Goal: Task Accomplishment & Management: Use online tool/utility

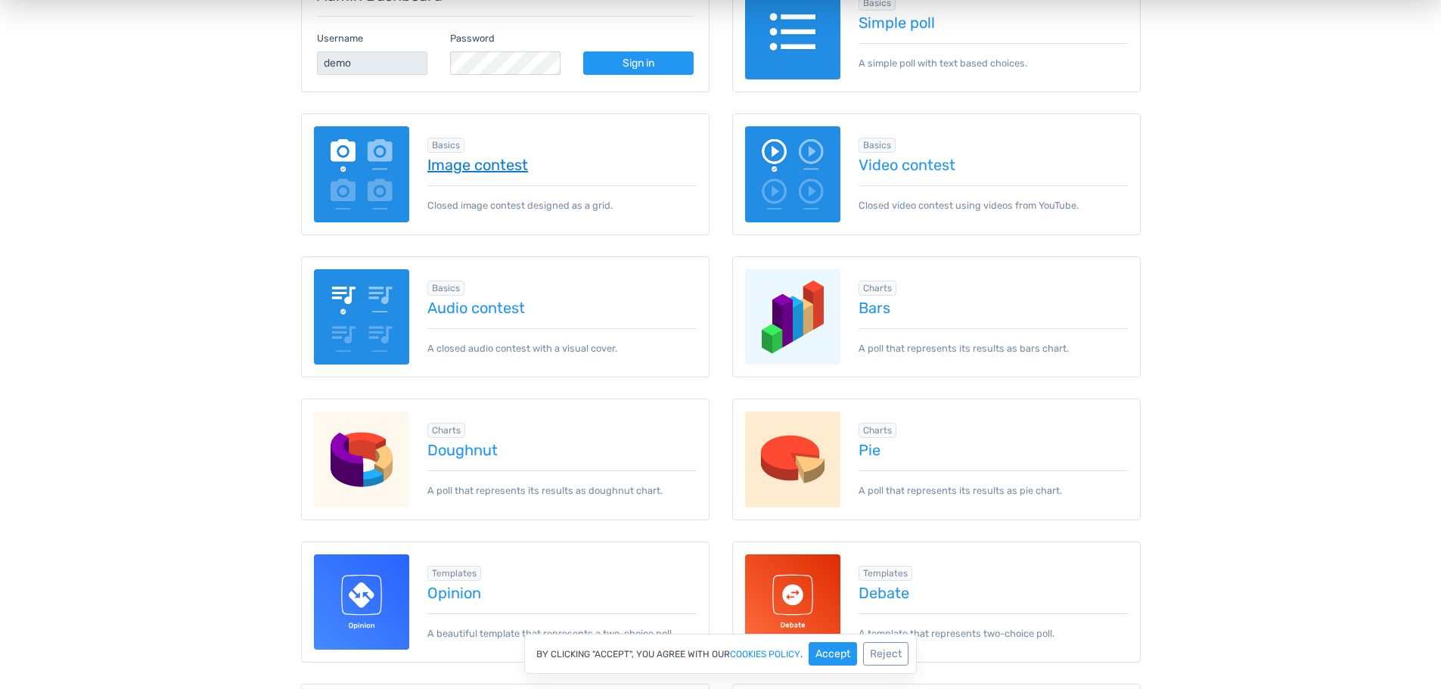
scroll to position [306, 0]
click at [506, 157] on link "Image contest" at bounding box center [561, 164] width 269 height 17
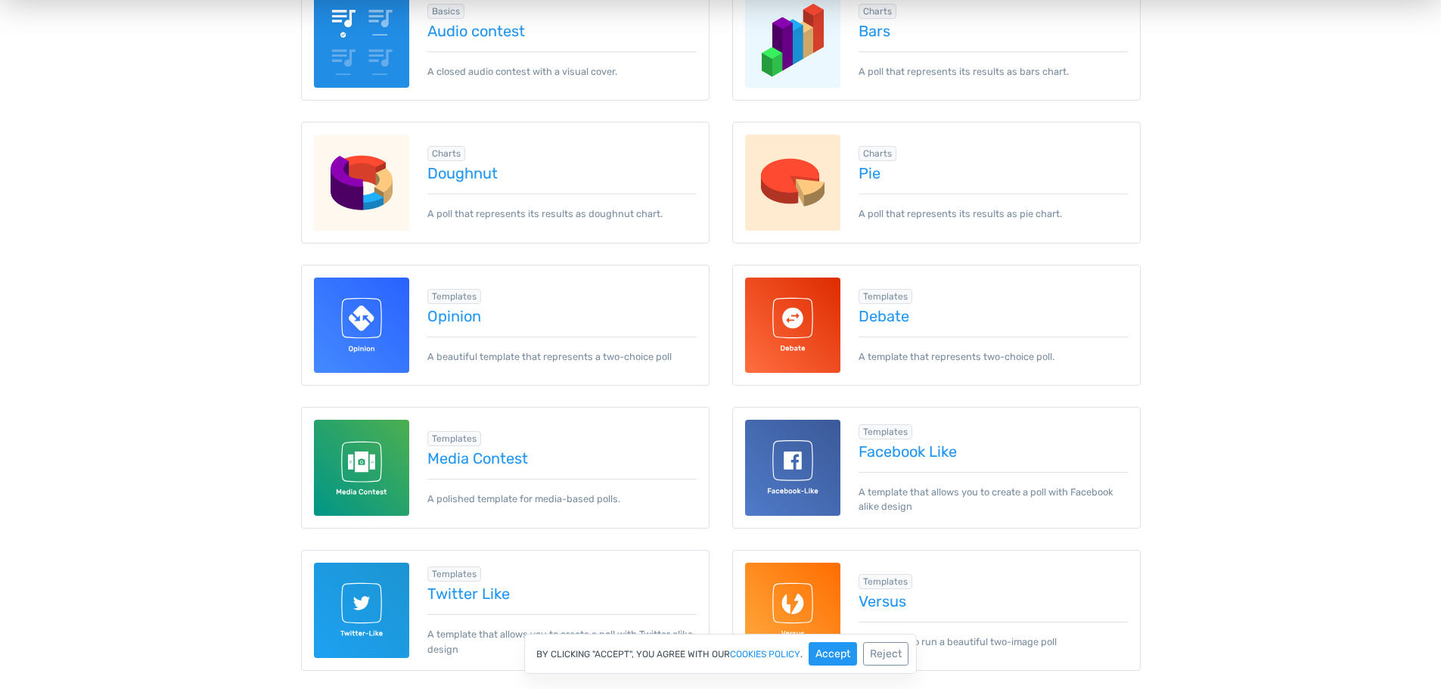
scroll to position [685, 0]
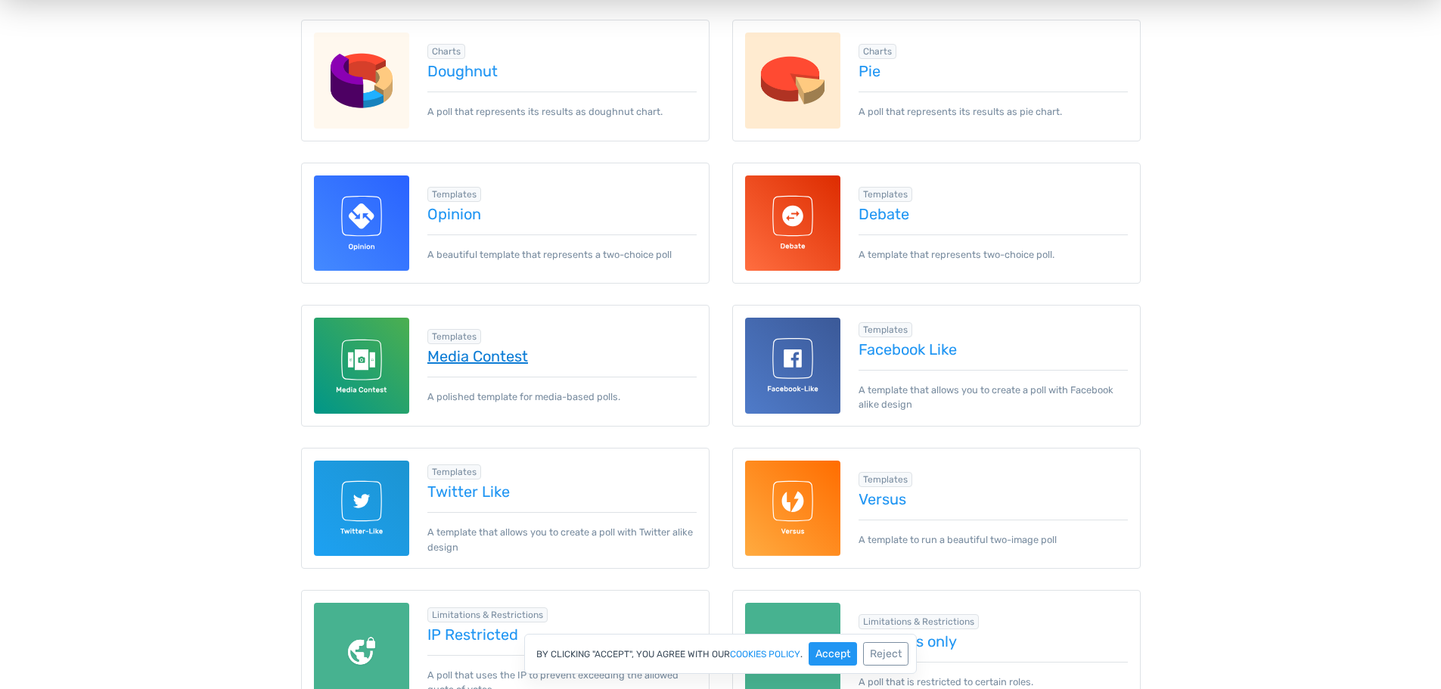
click at [439, 362] on link "Media Contest" at bounding box center [561, 356] width 269 height 17
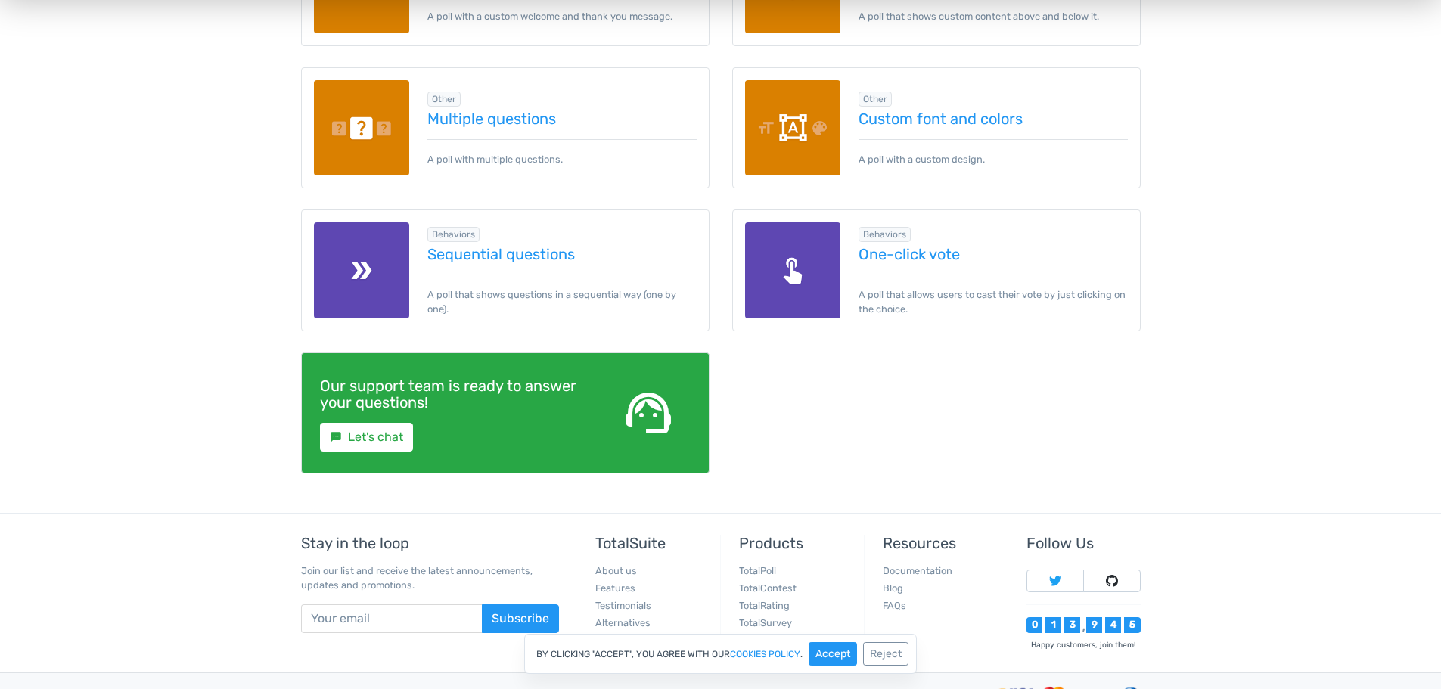
scroll to position [2271, 0]
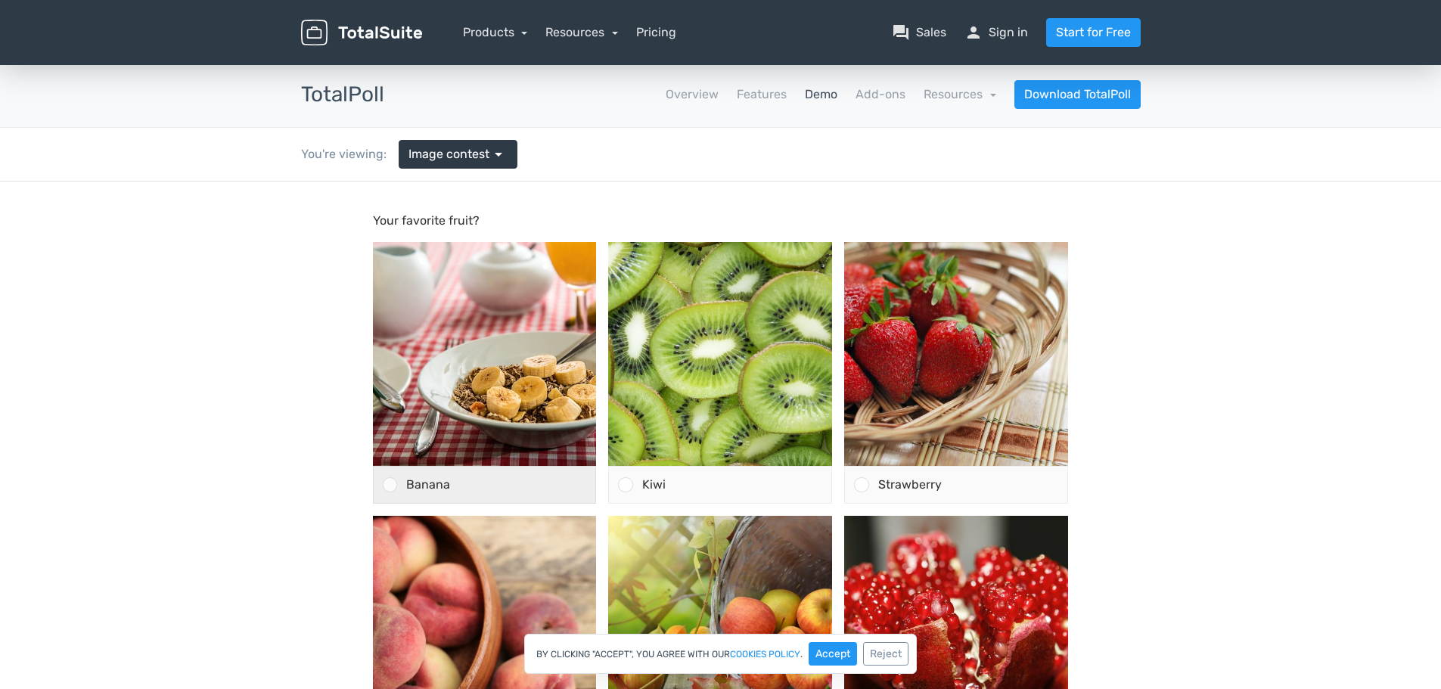
click at [427, 479] on span "Banana" at bounding box center [428, 484] width 44 height 14
click at [390, 485] on input "Banana" at bounding box center [390, 485] width 0 height 0
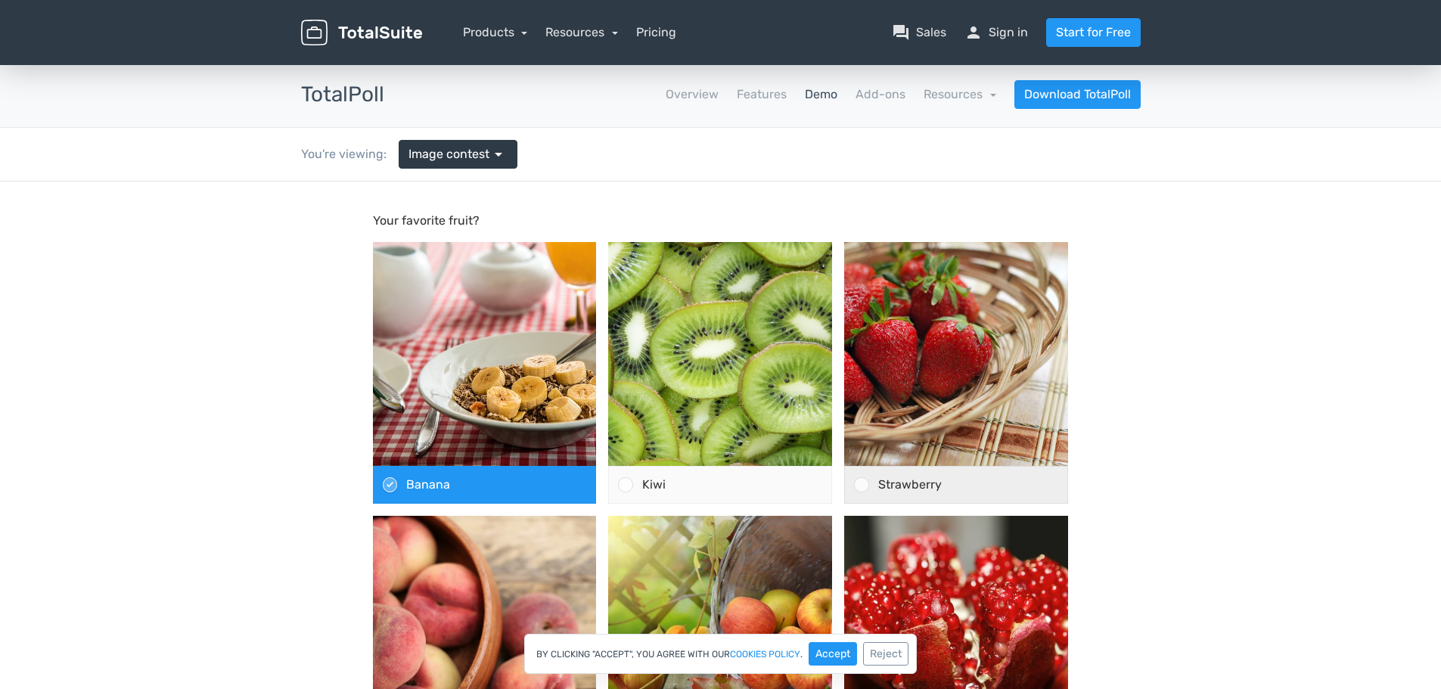
click at [844, 493] on div "Strawberry" at bounding box center [956, 485] width 224 height 38
click at [862, 485] on input "Strawberry" at bounding box center [862, 485] width 0 height 0
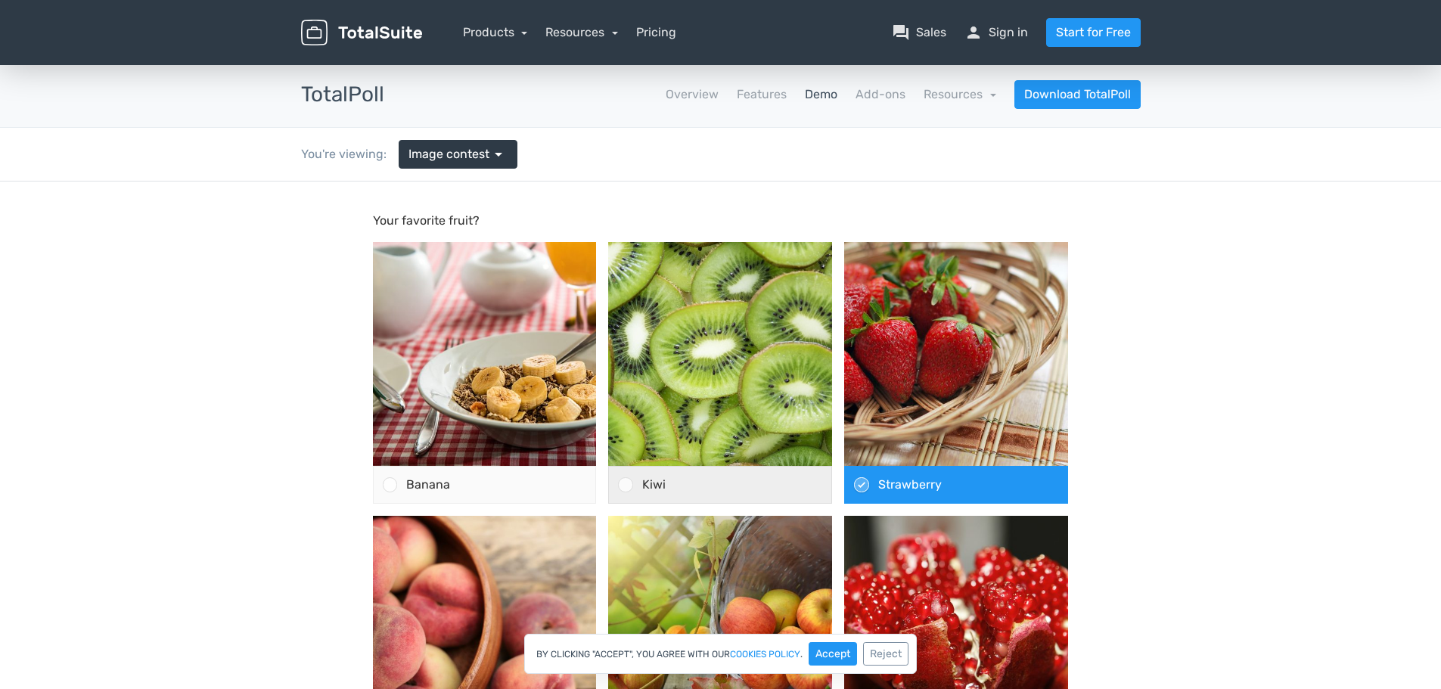
click at [741, 474] on div "Kiwi" at bounding box center [732, 485] width 199 height 36
click at [626, 485] on input "Kiwi" at bounding box center [626, 485] width 0 height 0
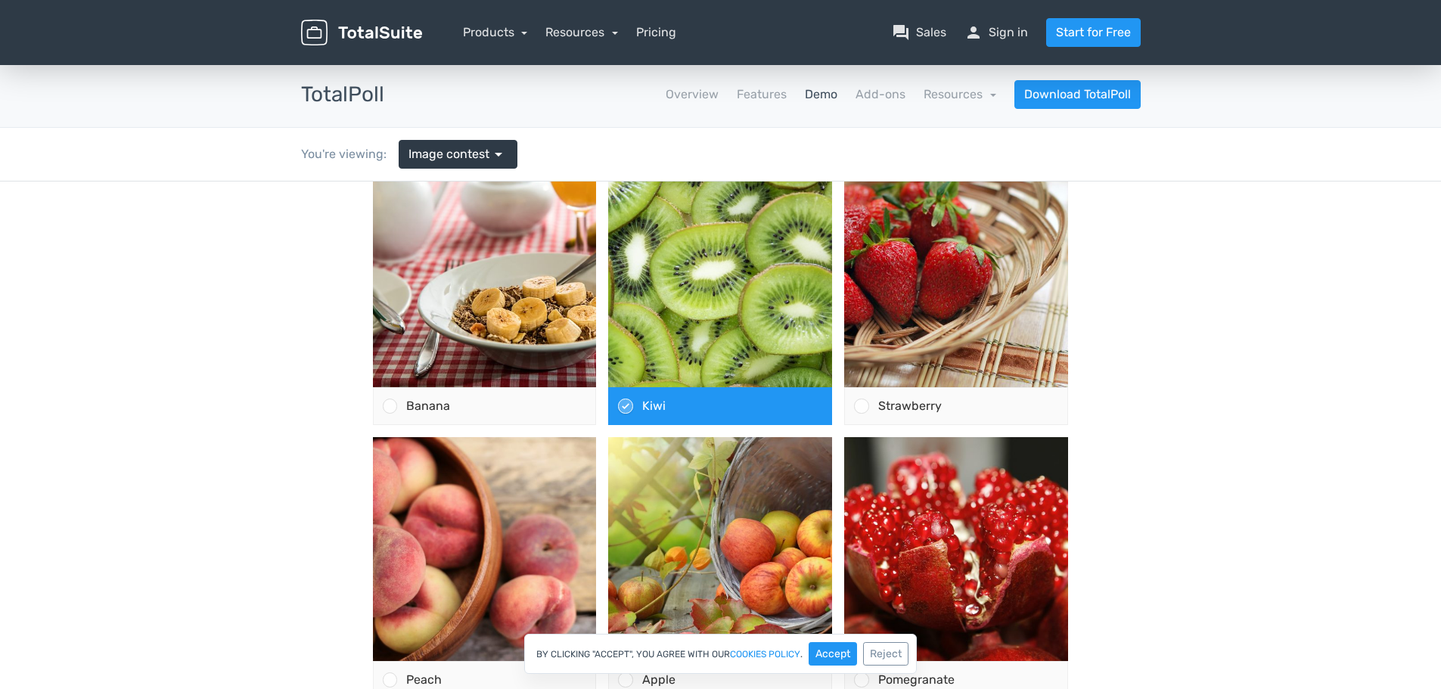
scroll to position [176, 0]
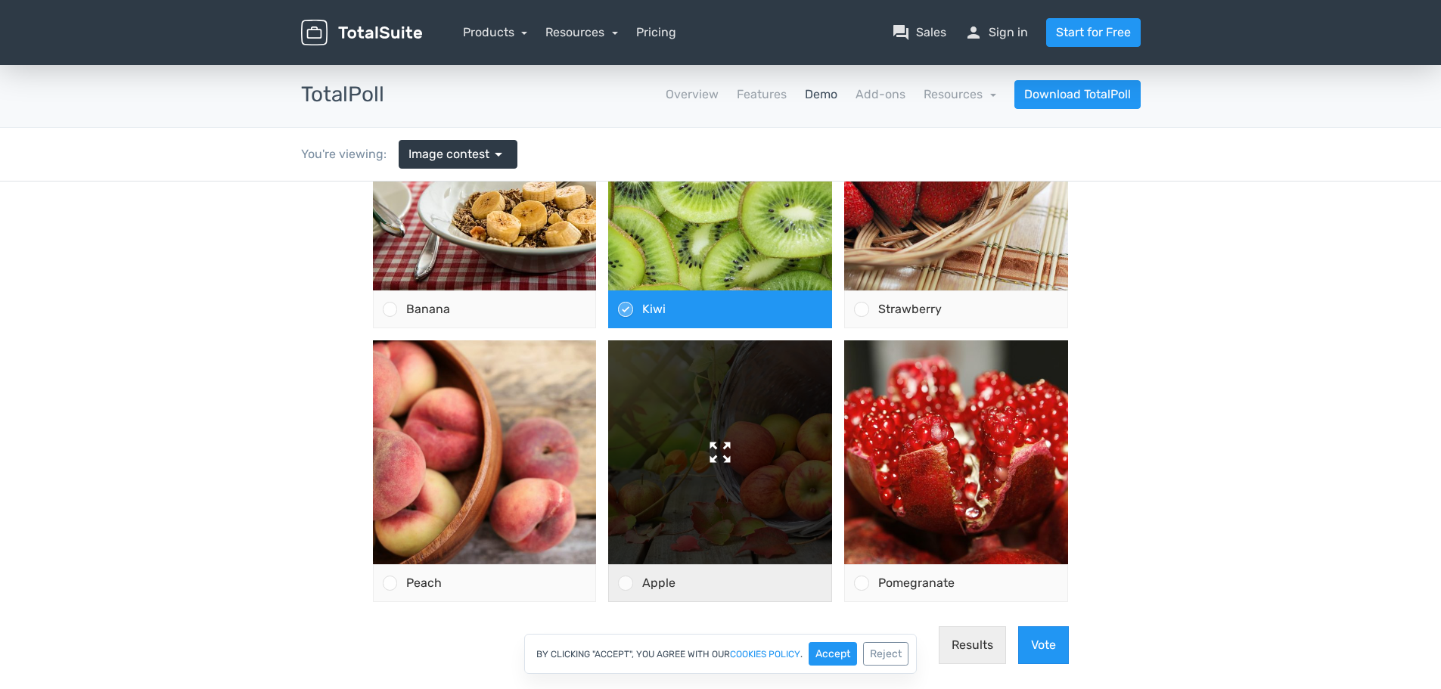
click at [641, 515] on img at bounding box center [720, 452] width 224 height 224
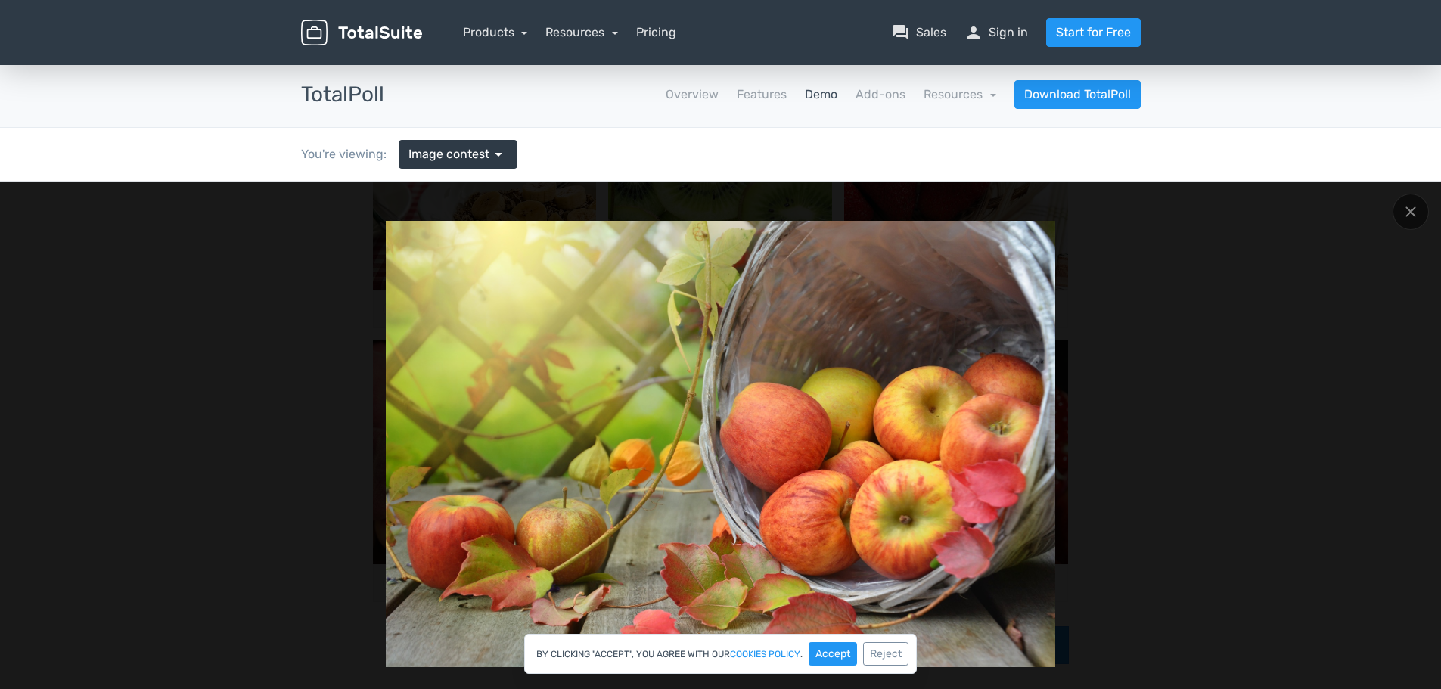
click at [452, 510] on img at bounding box center [720, 444] width 669 height 446
click at [1203, 307] on div at bounding box center [720, 444] width 1225 height 446
click at [1416, 215] on div at bounding box center [1411, 212] width 36 height 36
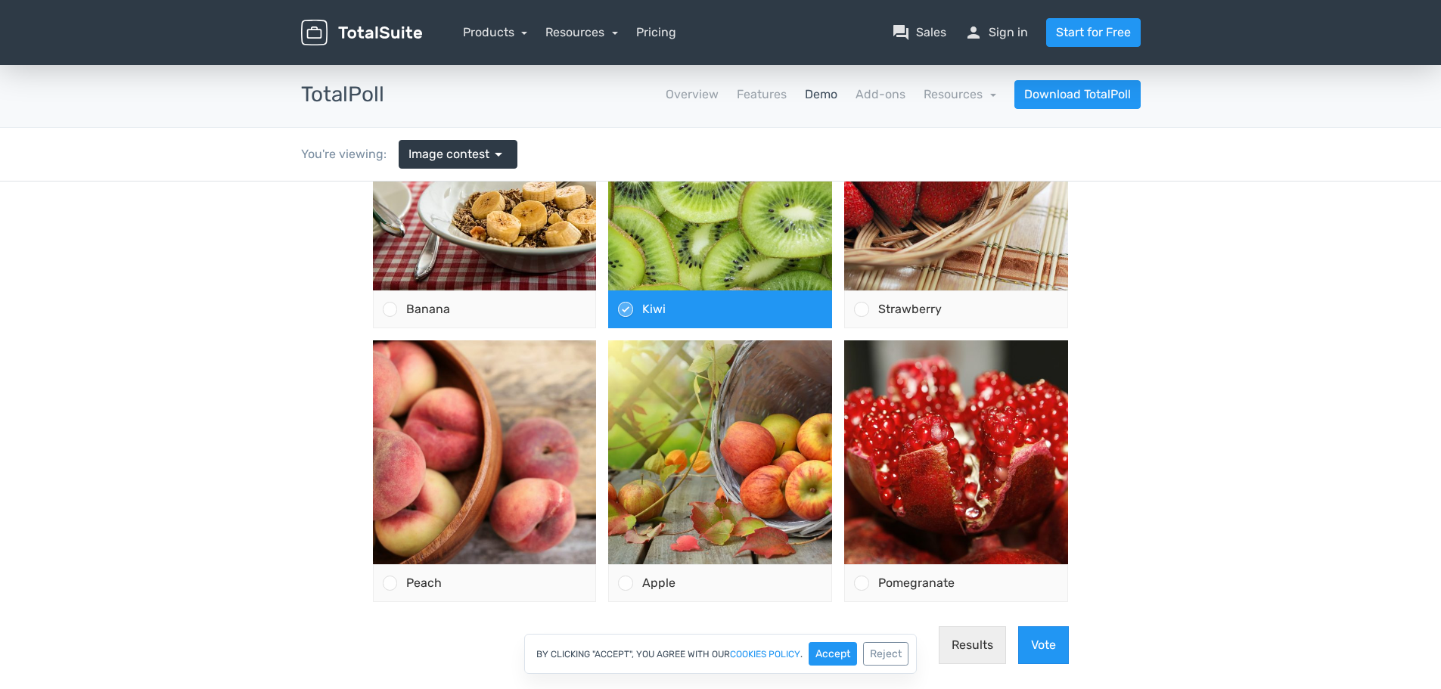
click at [1043, 650] on div "By clicking "Accept", you agree with our cookies policy . Accept Reject" at bounding box center [720, 654] width 1441 height 40
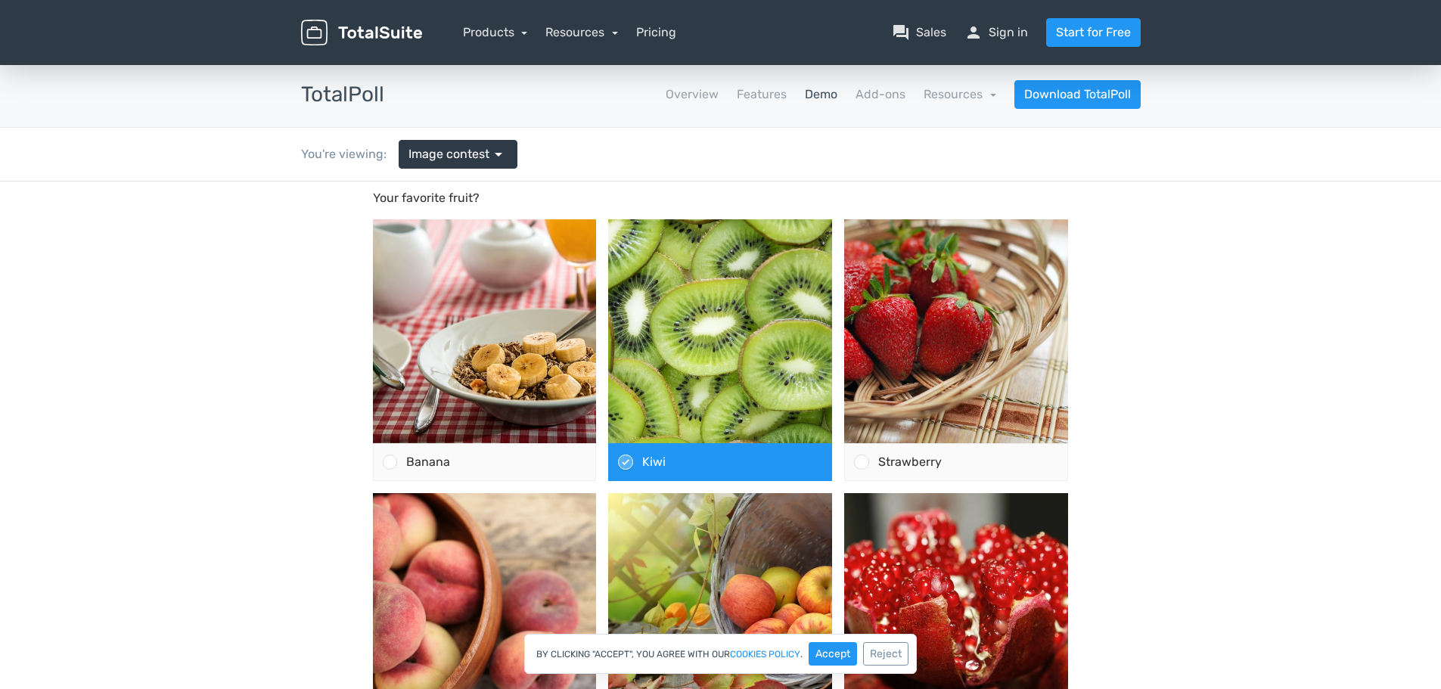
scroll to position [0, 0]
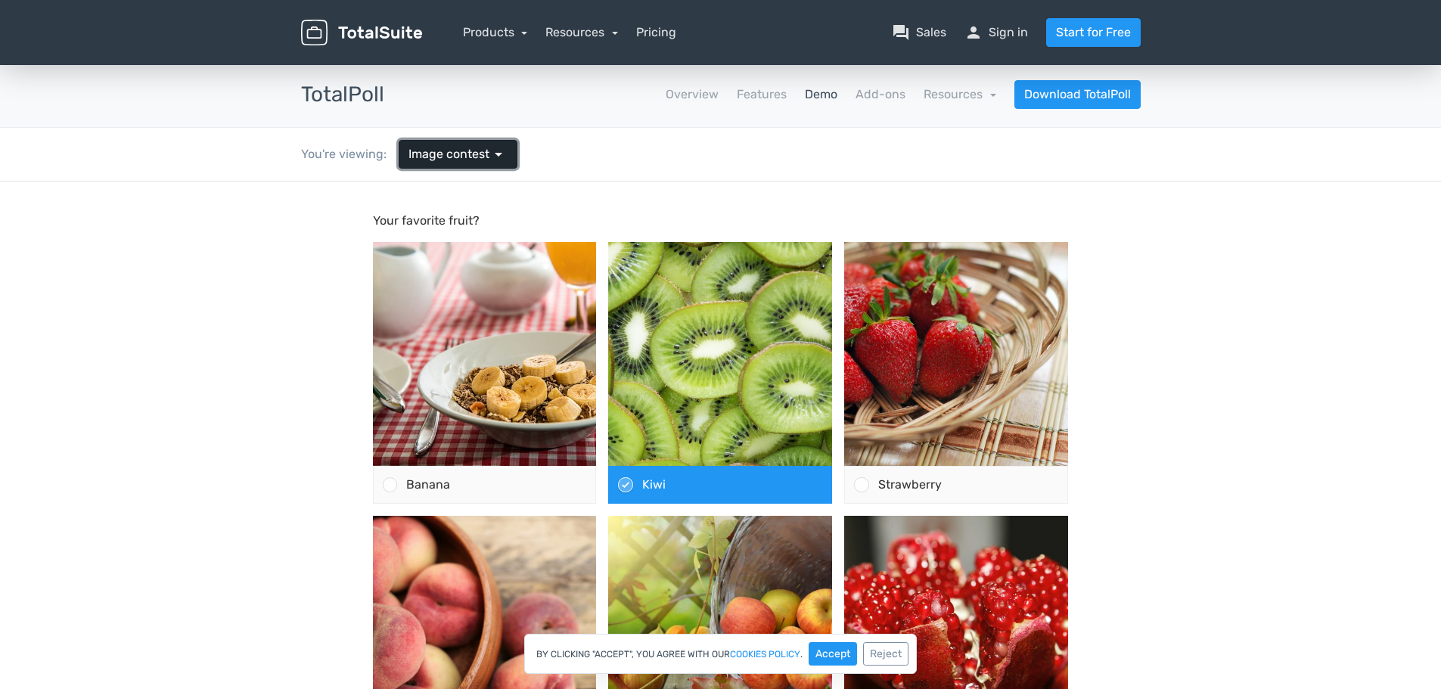
click at [485, 166] on link "Image contest arrow_drop_down" at bounding box center [458, 154] width 119 height 29
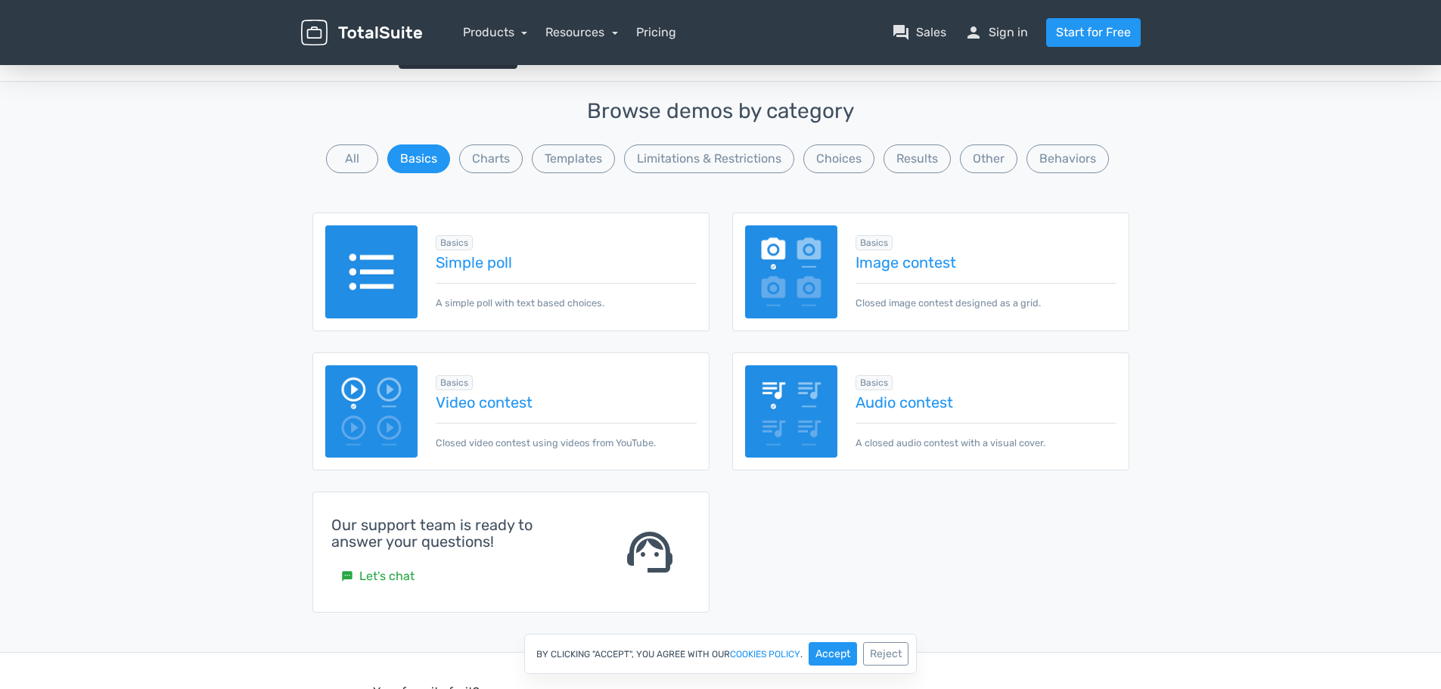
drag, startPoint x: 1242, startPoint y: 258, endPoint x: 1244, endPoint y: 294, distance: 36.4
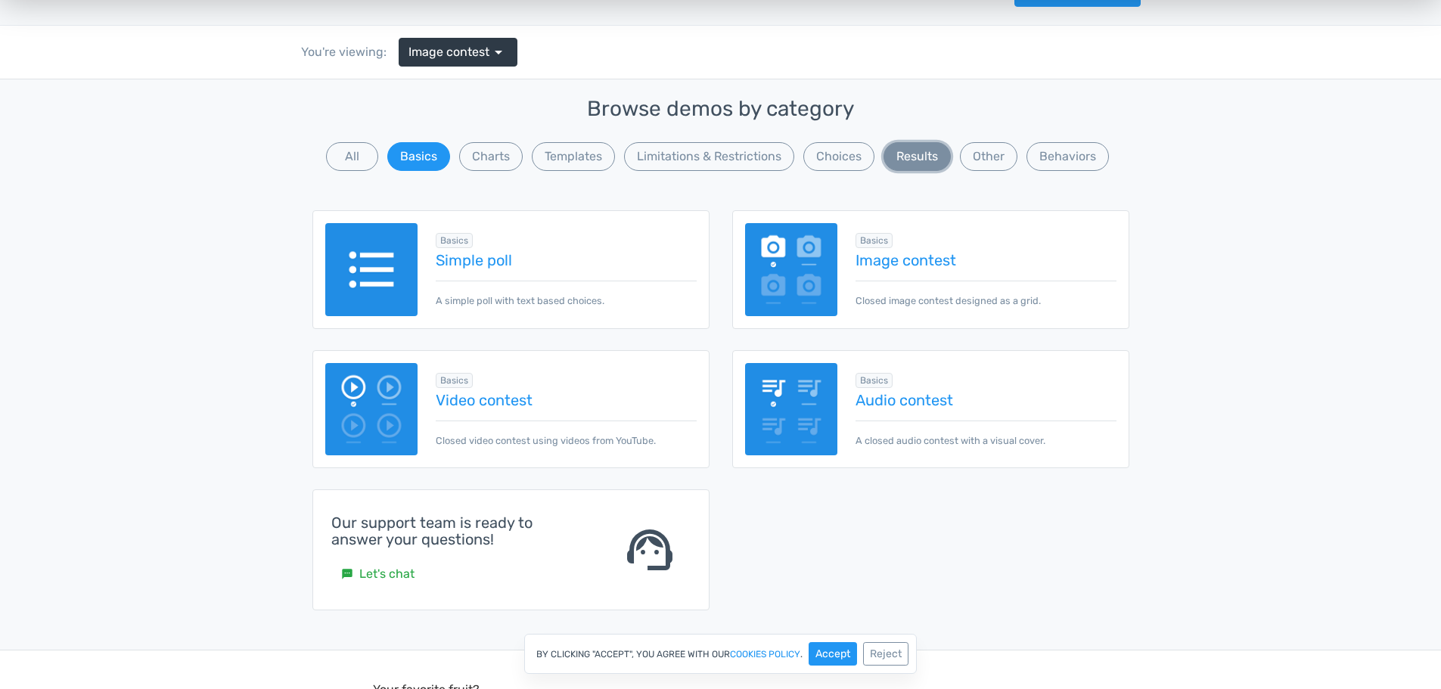
click at [911, 166] on button "Results" at bounding box center [917, 156] width 67 height 29
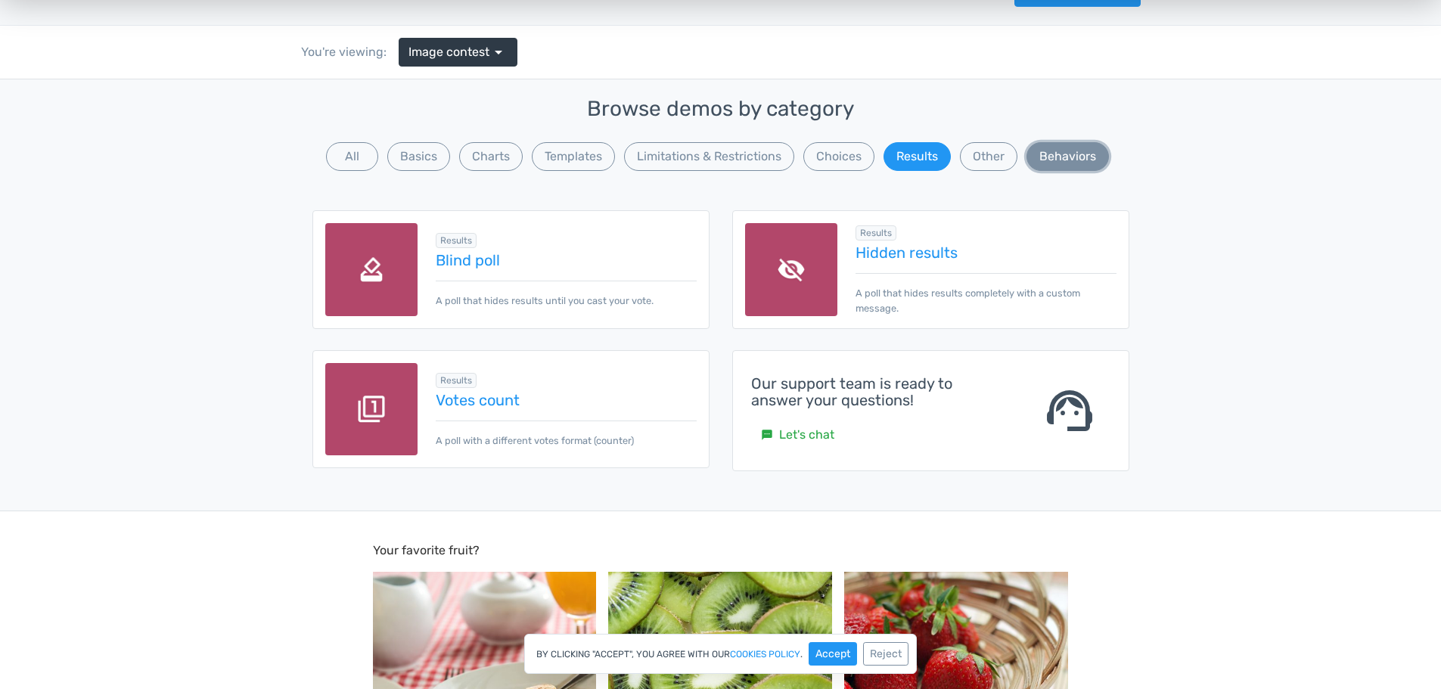
click at [1057, 158] on button "Behaviors" at bounding box center [1068, 156] width 82 height 29
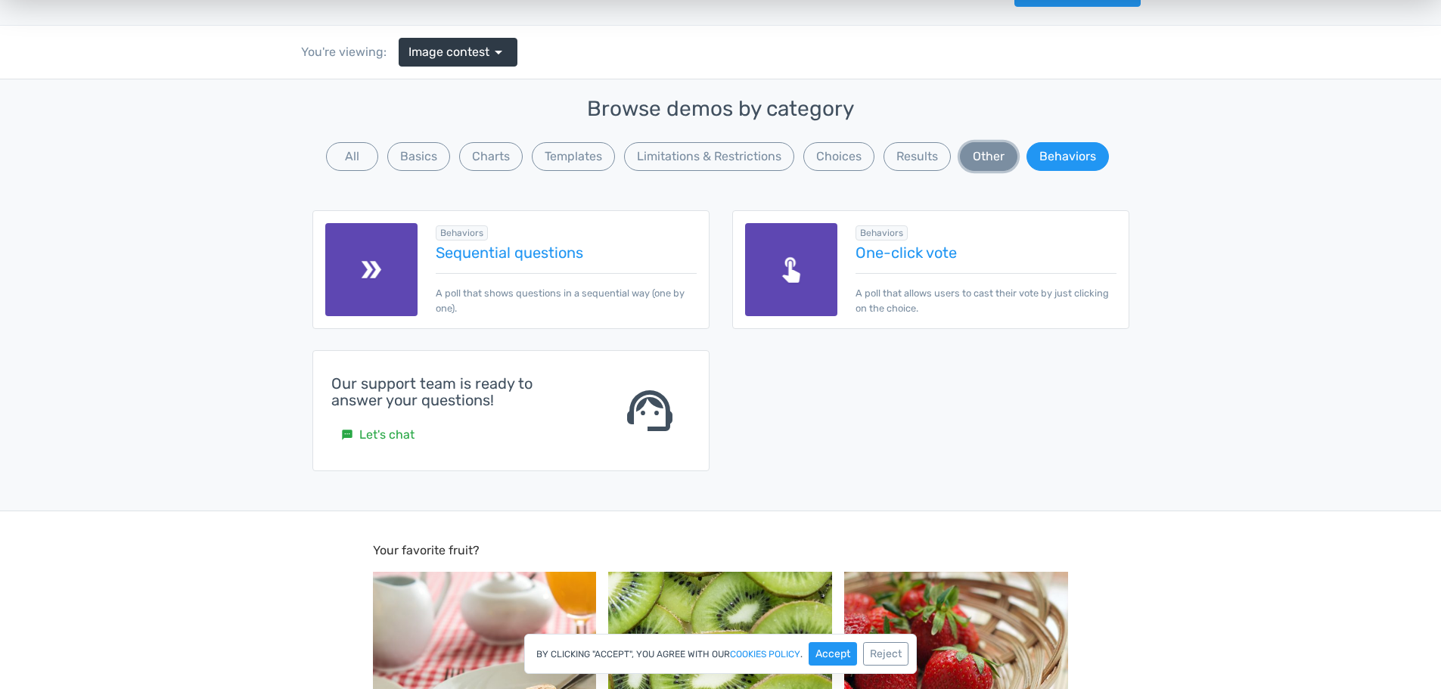
click at [1006, 156] on button "Other" at bounding box center [989, 156] width 58 height 29
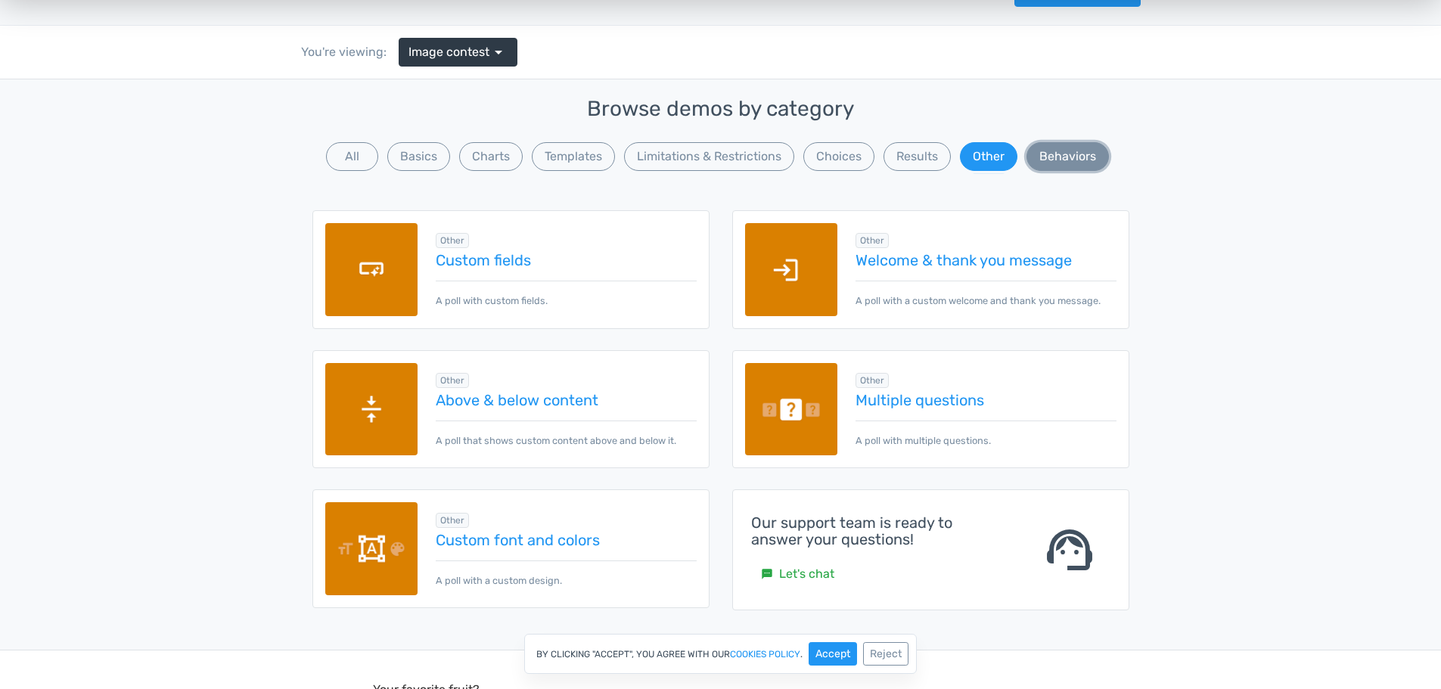
click at [1050, 151] on button "Behaviors" at bounding box center [1068, 156] width 82 height 29
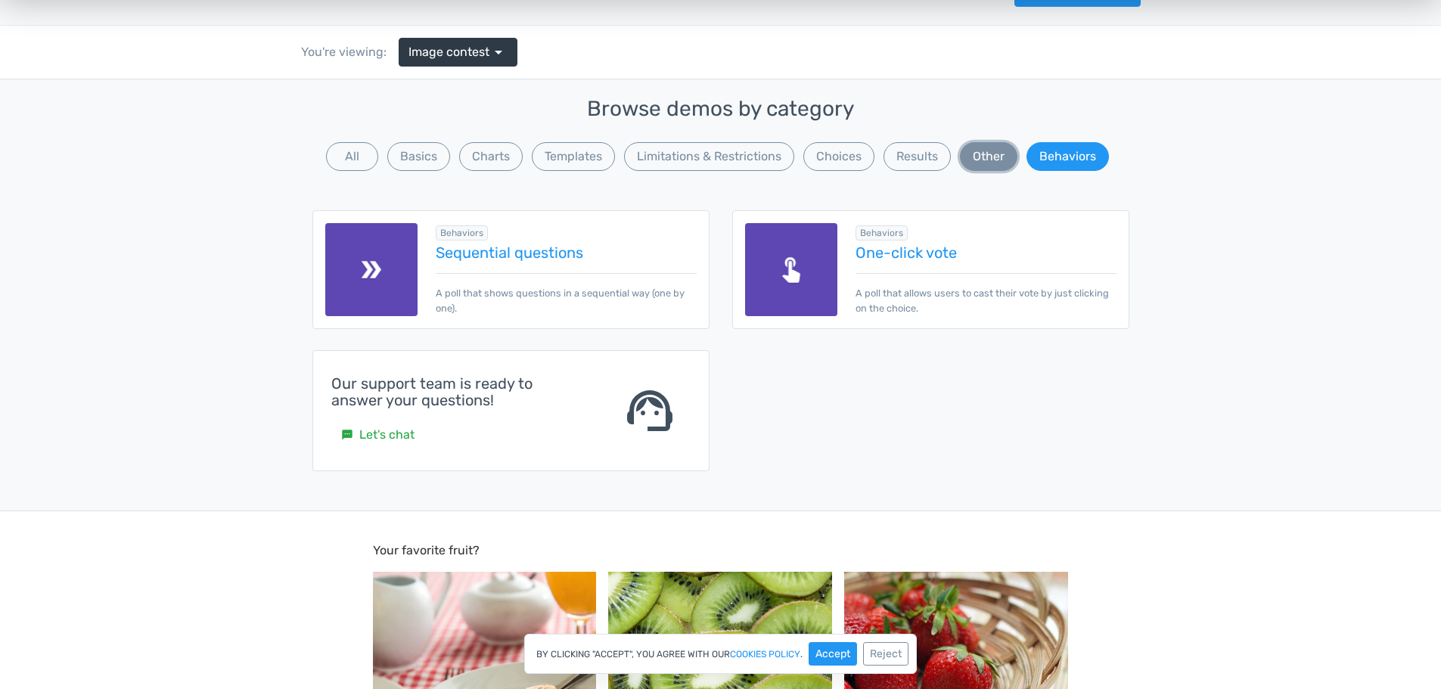
click at [996, 156] on button "Other" at bounding box center [989, 156] width 58 height 29
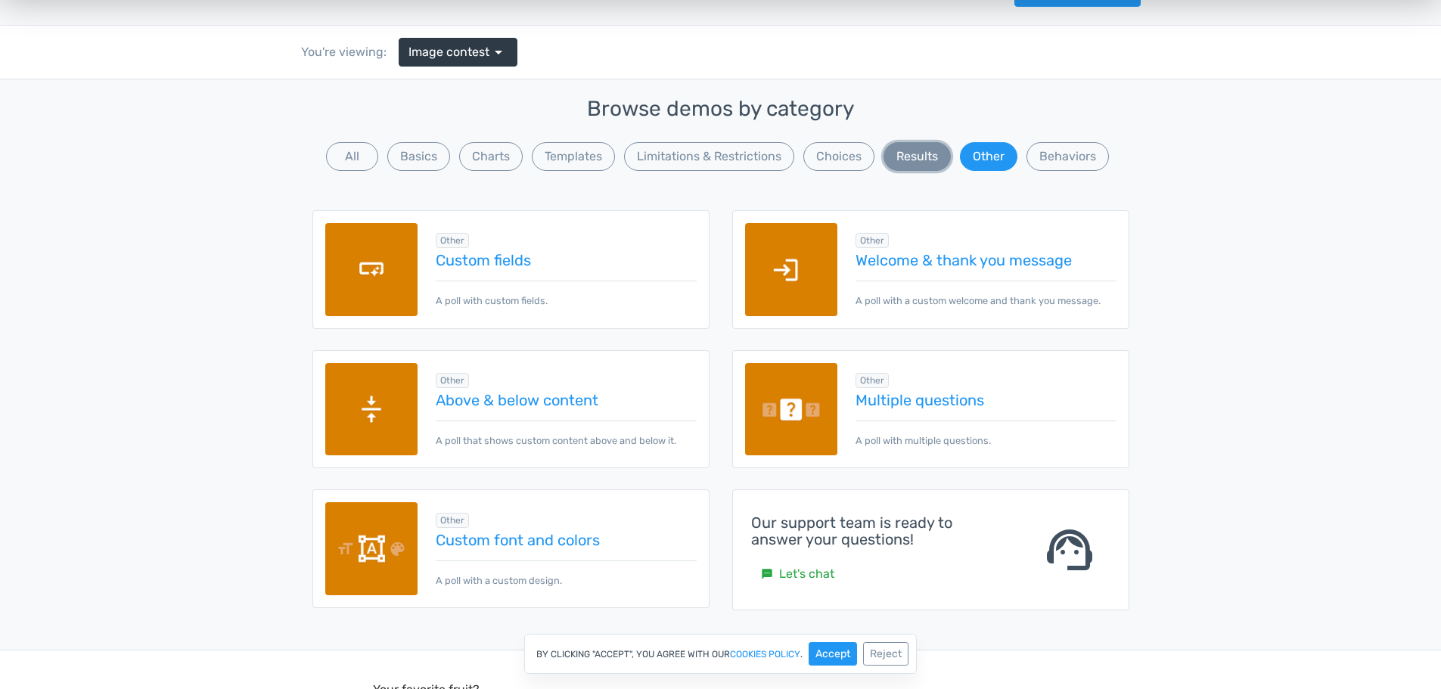
click at [942, 164] on button "Results" at bounding box center [917, 156] width 67 height 29
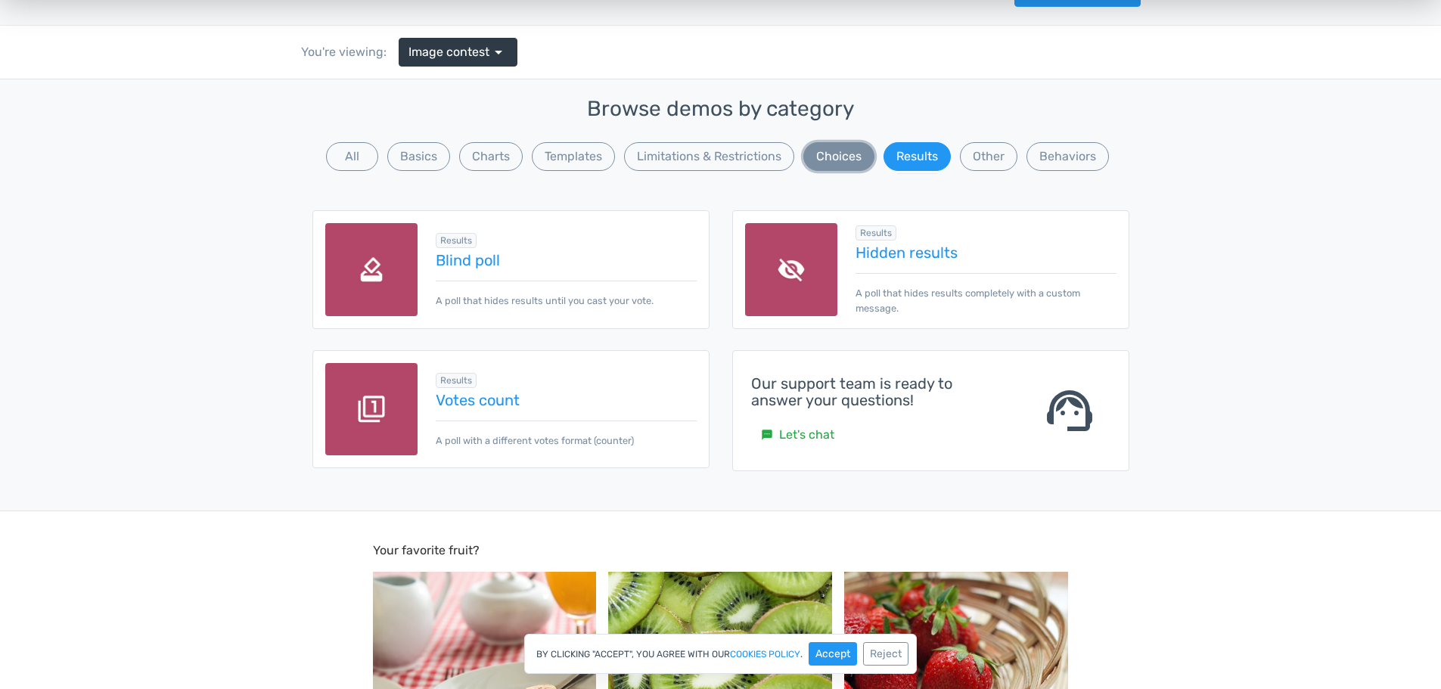
click at [852, 163] on button "Choices" at bounding box center [839, 156] width 71 height 29
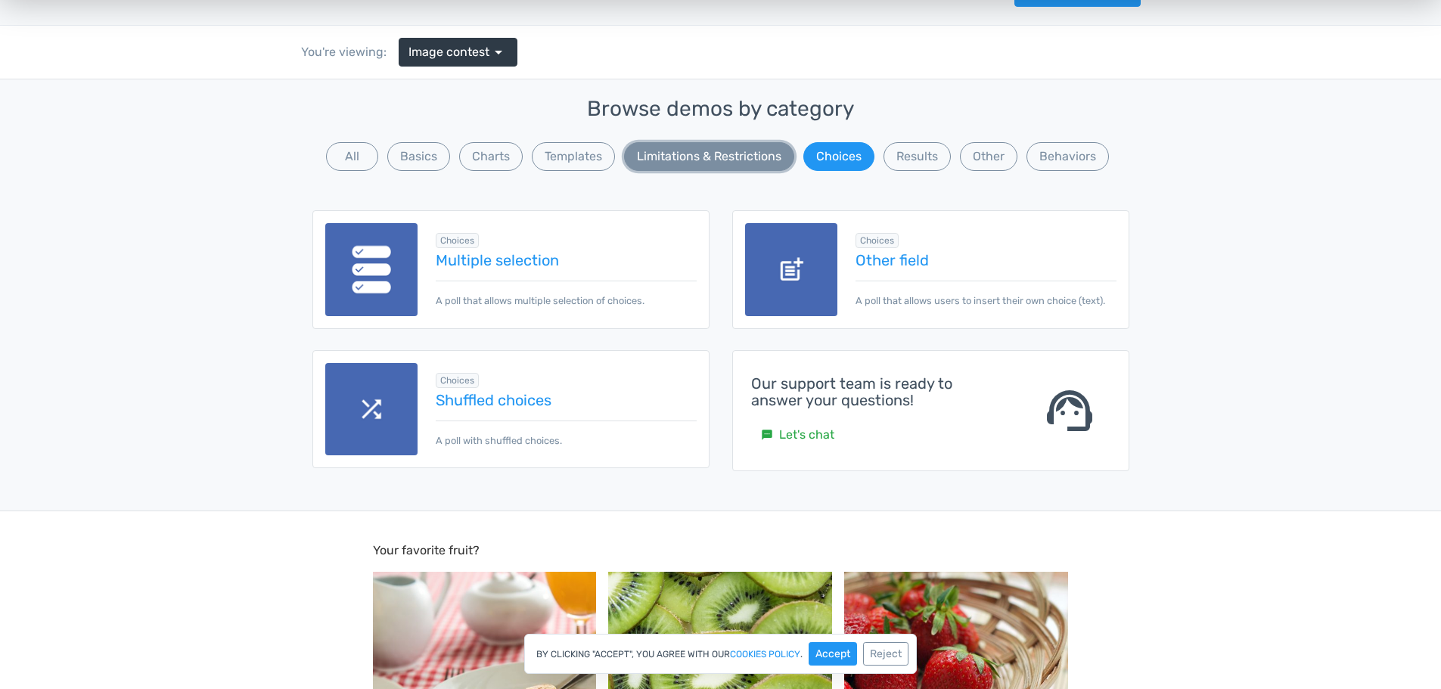
click at [715, 163] on button "Limitations & Restrictions" at bounding box center [709, 156] width 170 height 29
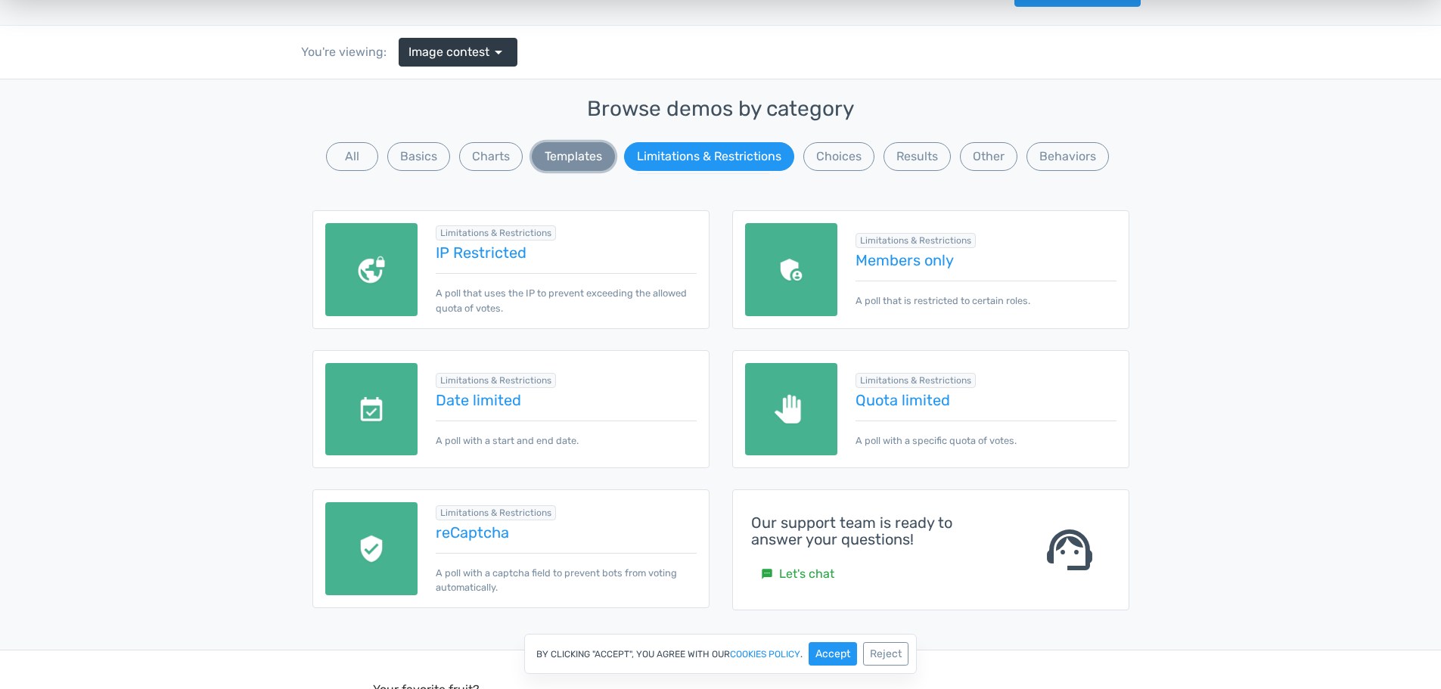
click at [567, 164] on button "Templates" at bounding box center [573, 156] width 83 height 29
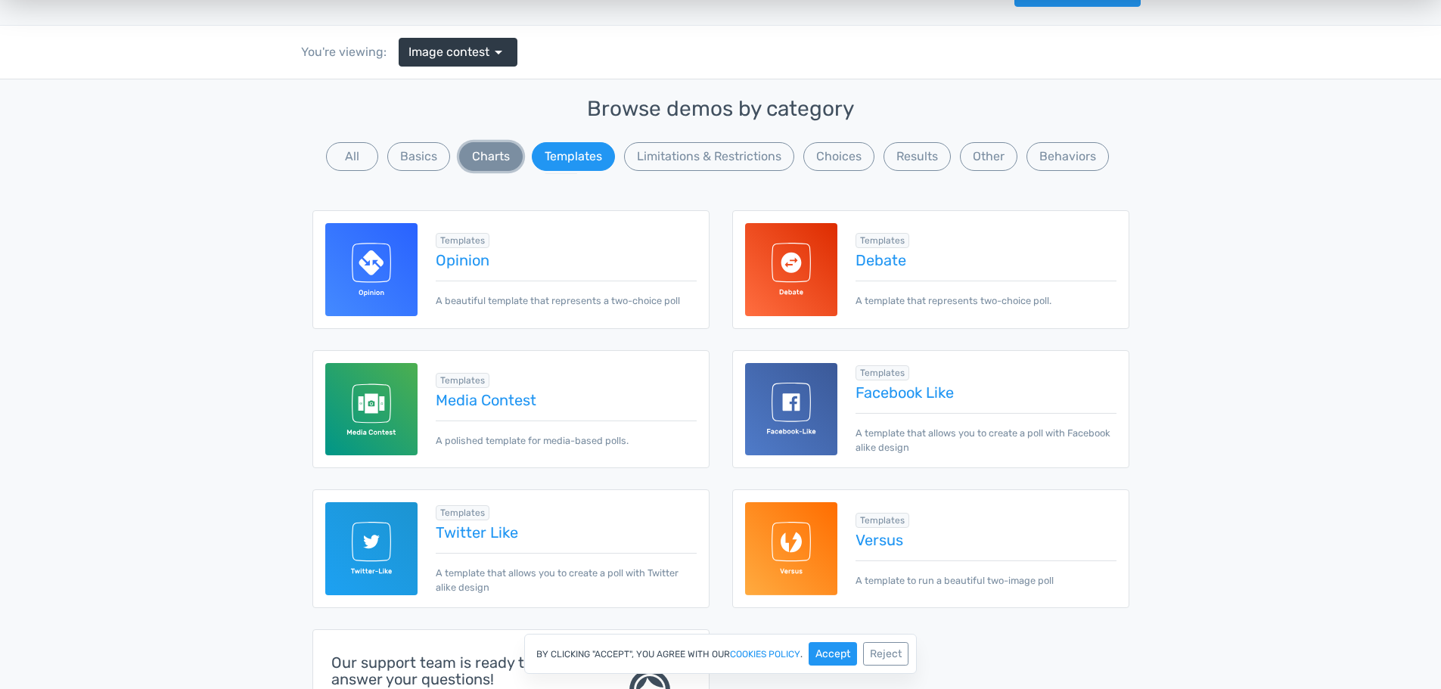
click at [485, 161] on button "Charts" at bounding box center [491, 156] width 64 height 29
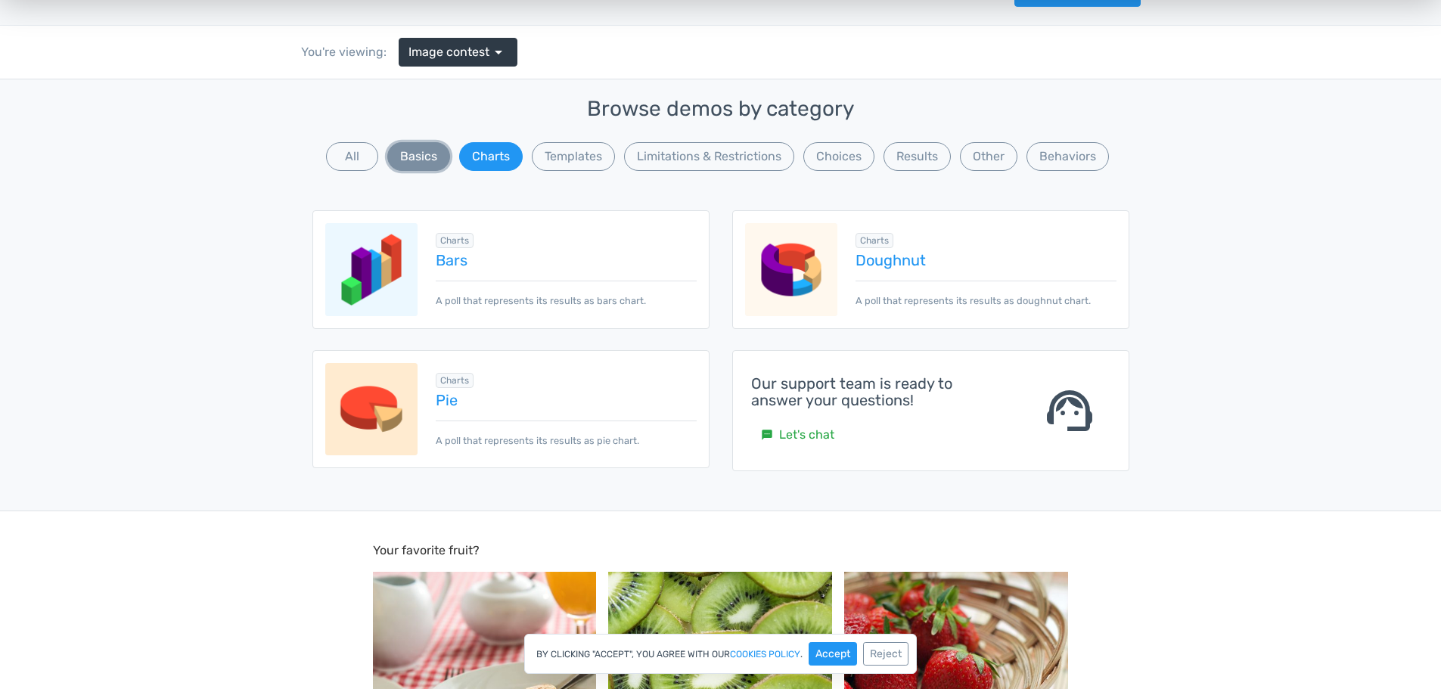
click at [440, 153] on button "Basics" at bounding box center [418, 156] width 63 height 29
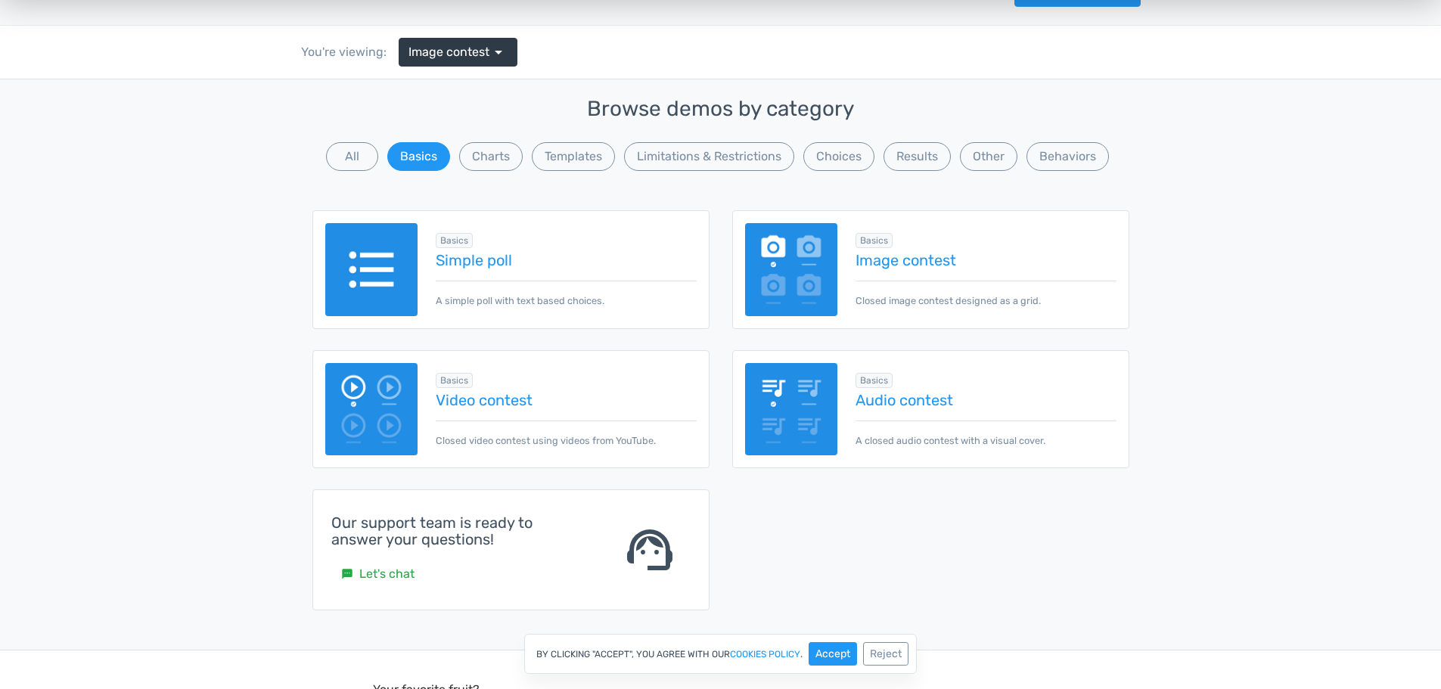
click at [469, 409] on div "Basics Video contest Closed video contest using videos from YouTube." at bounding box center [557, 409] width 278 height 77
click at [473, 400] on link "Video contest" at bounding box center [566, 400] width 260 height 17
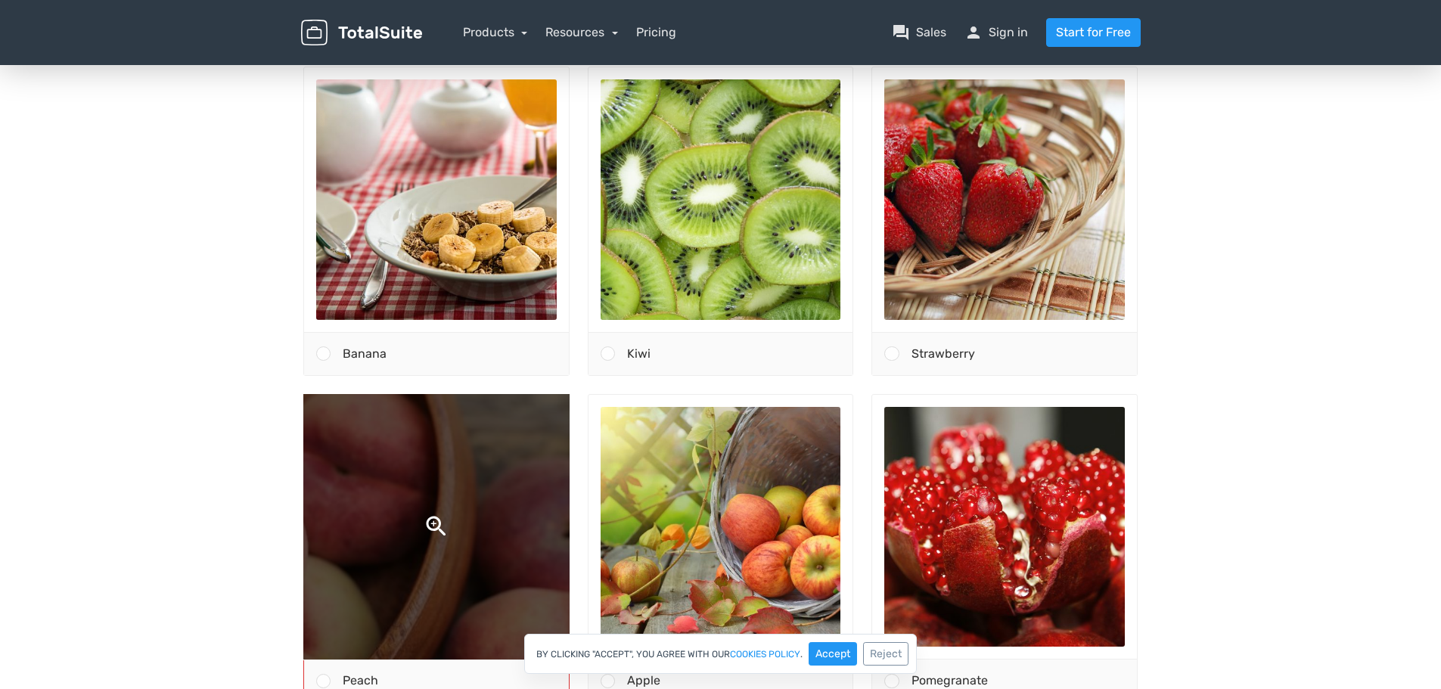
scroll to position [303, 0]
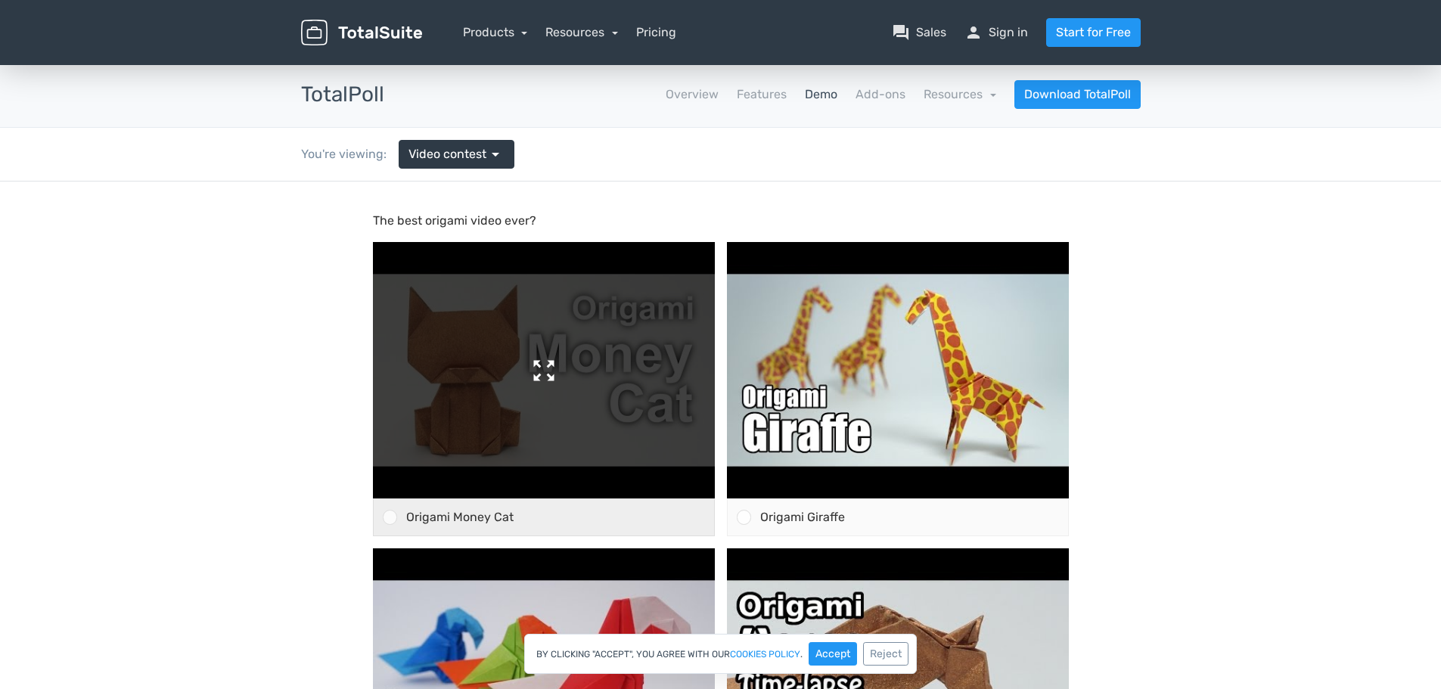
click at [552, 375] on img at bounding box center [544, 370] width 342 height 256
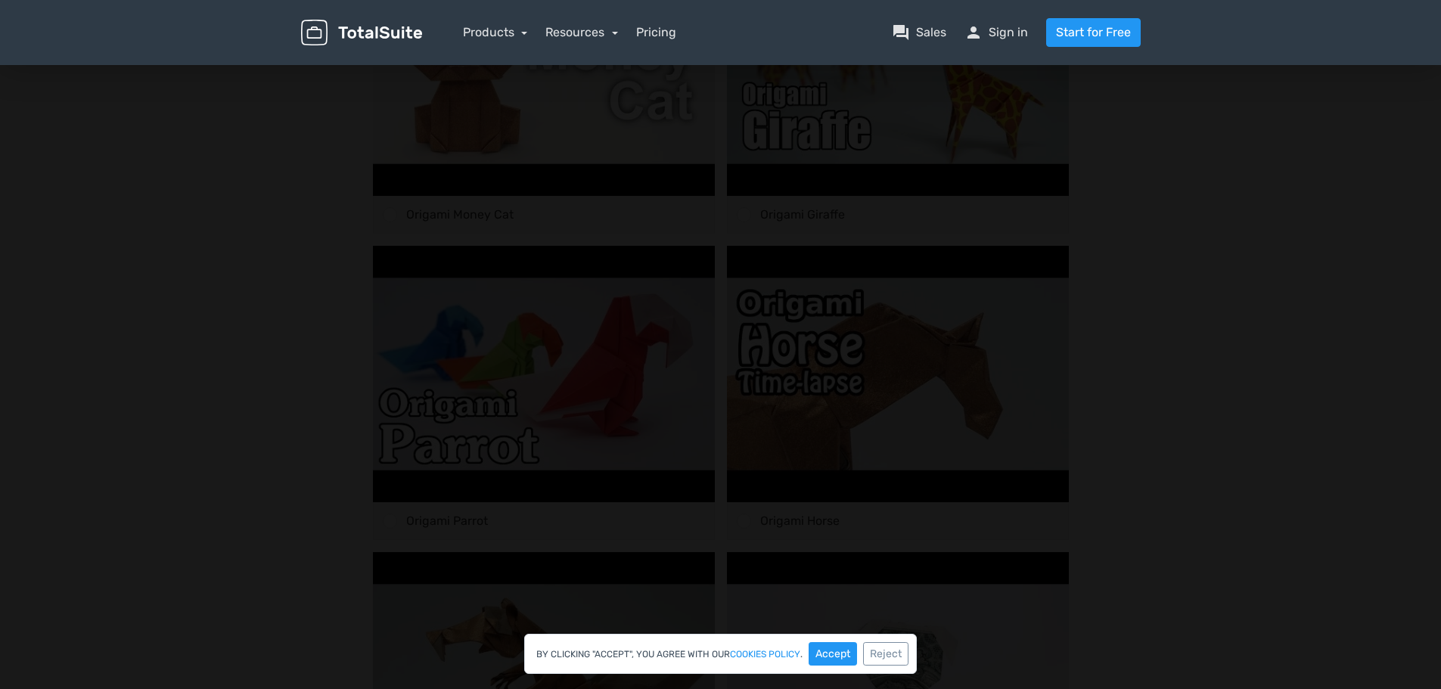
scroll to position [76, 0]
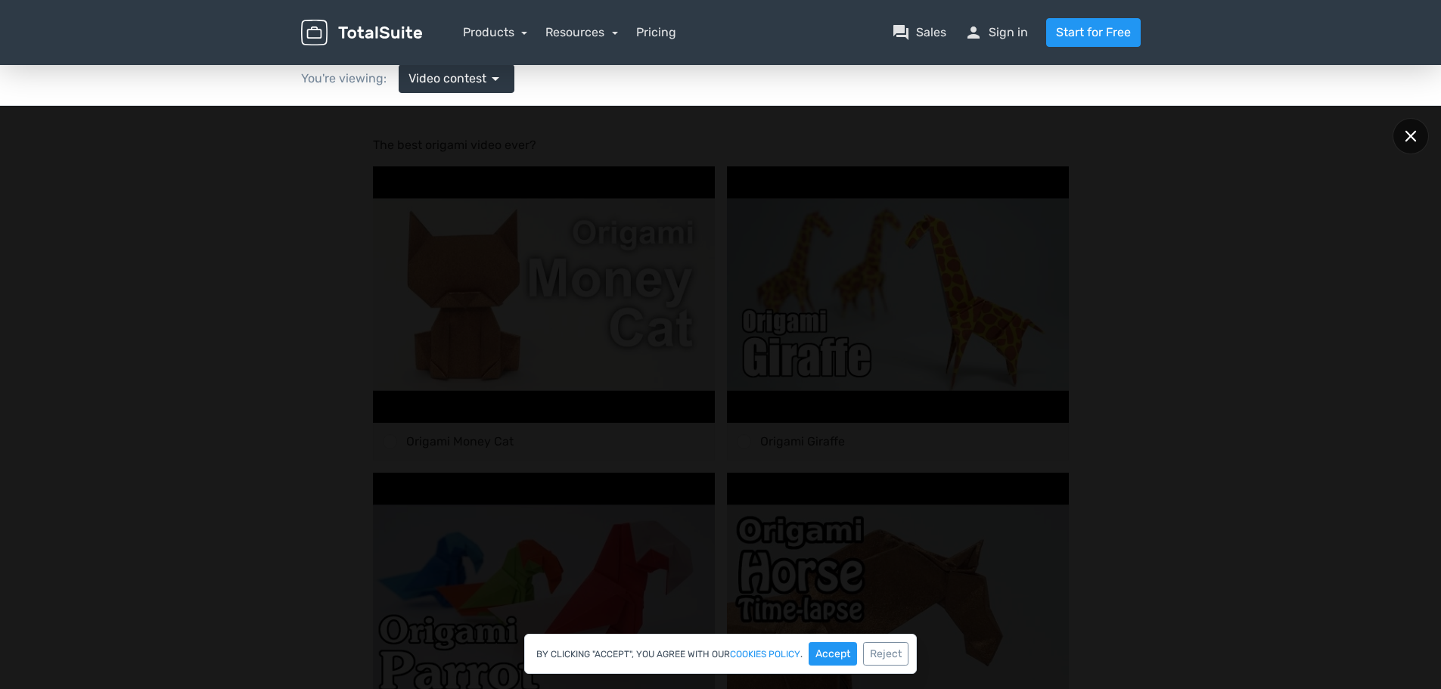
click at [1417, 129] on div at bounding box center [1411, 136] width 36 height 36
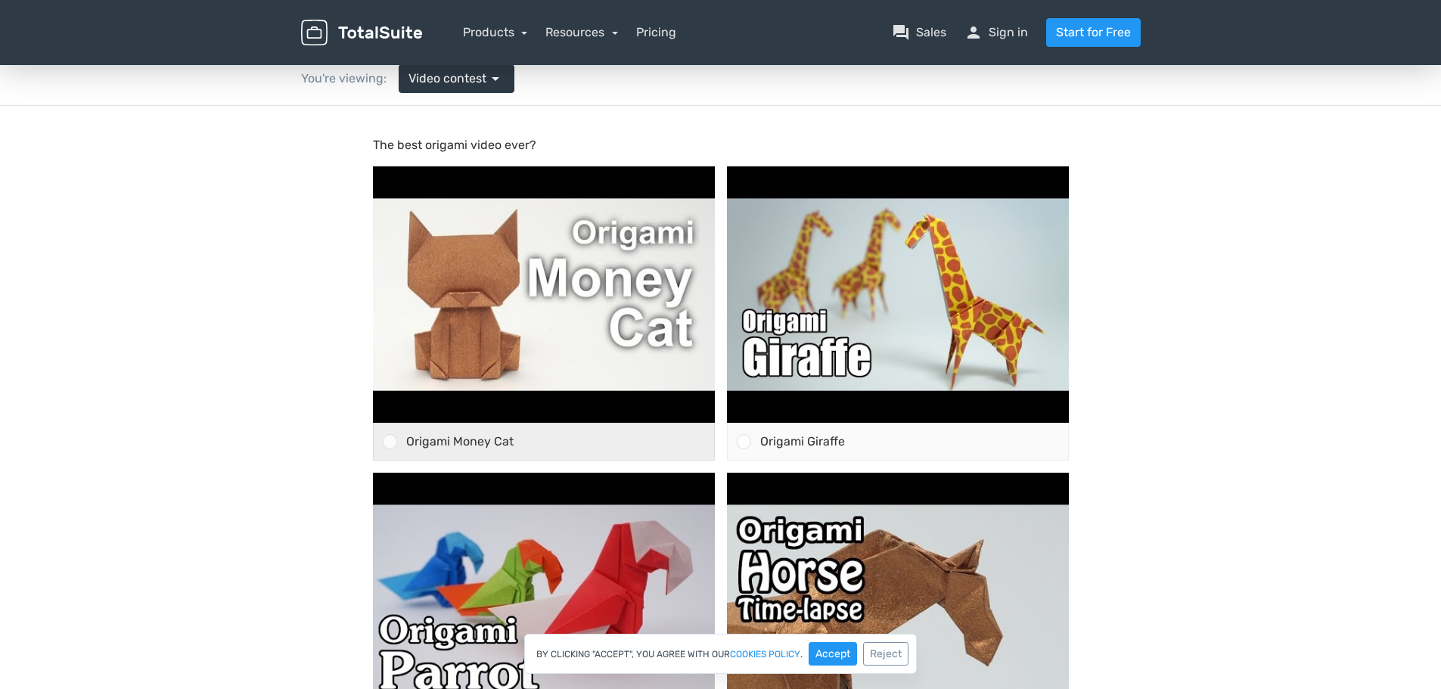
click at [472, 446] on span "Origami Money Cat" at bounding box center [459, 441] width 107 height 14
click at [390, 442] on input "Origami Money Cat" at bounding box center [390, 442] width 0 height 0
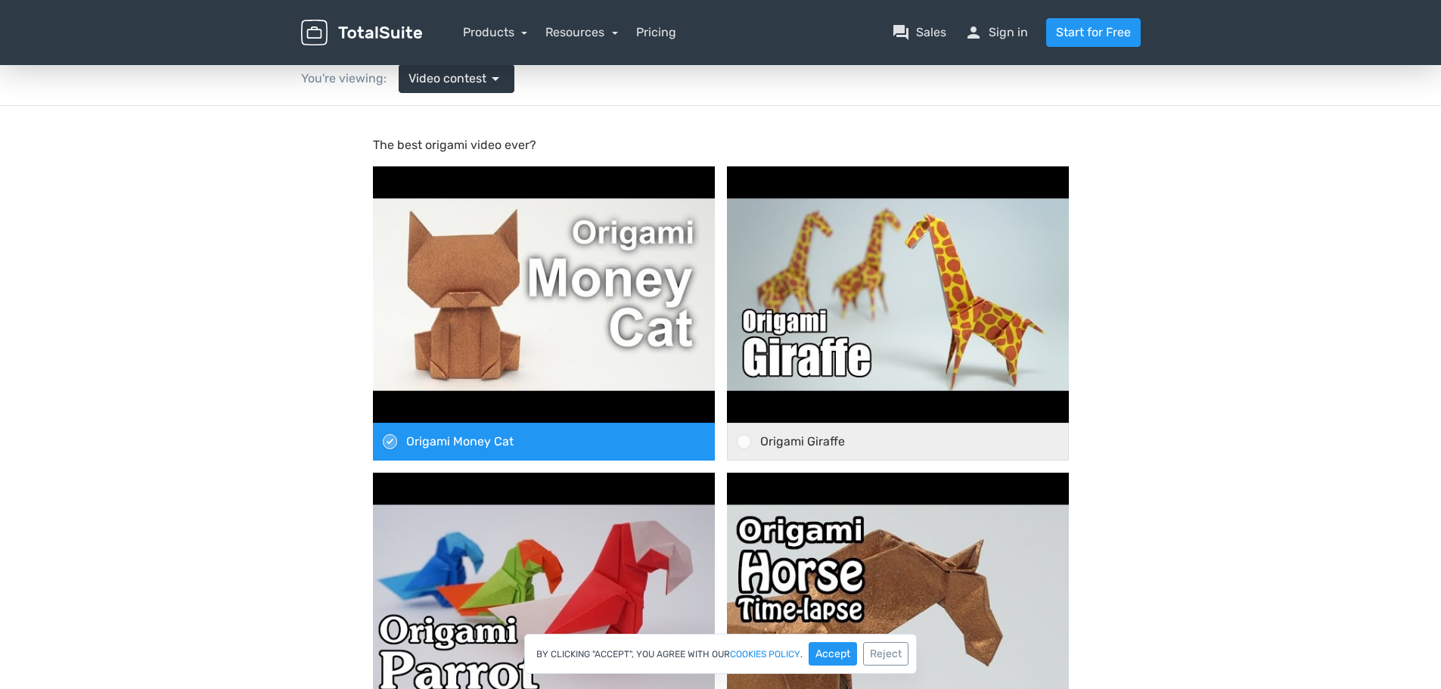
click at [822, 438] on span "Origami Giraffe" at bounding box center [802, 441] width 85 height 14
click at [744, 442] on input "Origami Giraffe" at bounding box center [744, 442] width 0 height 0
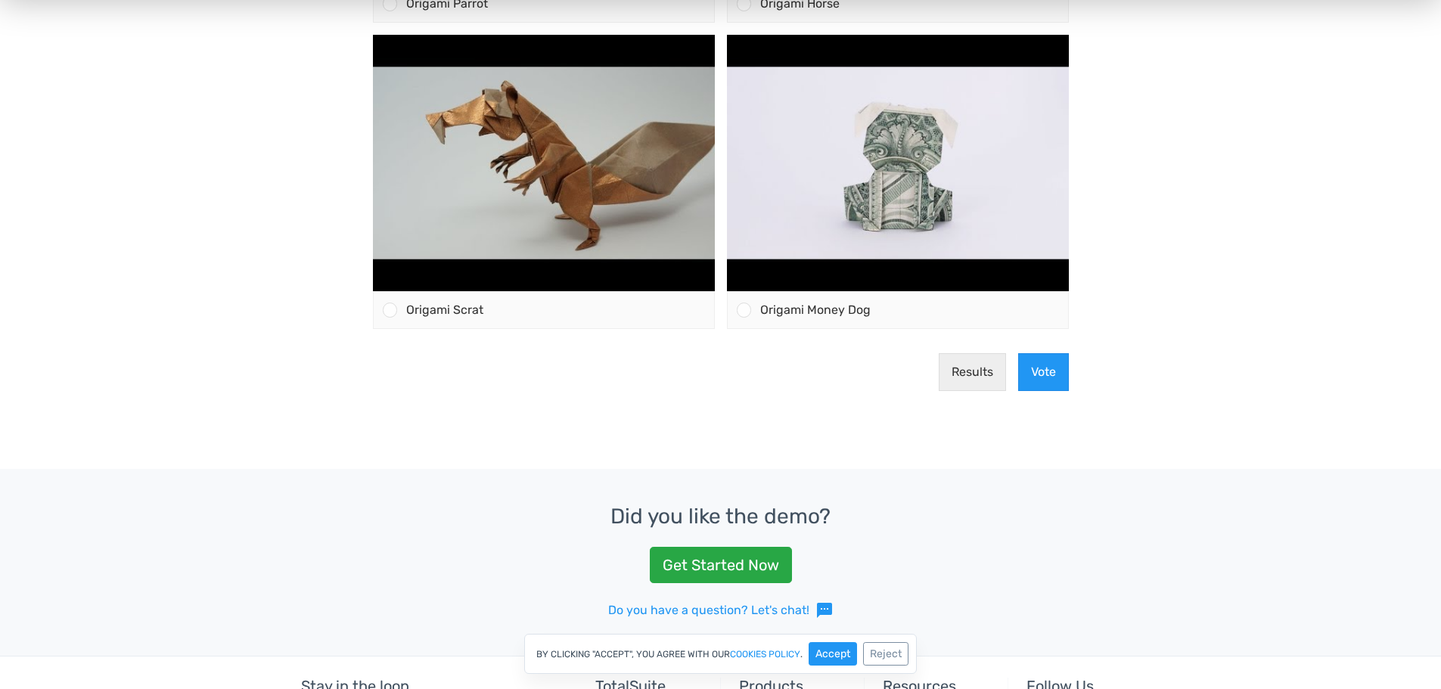
scroll to position [650, 0]
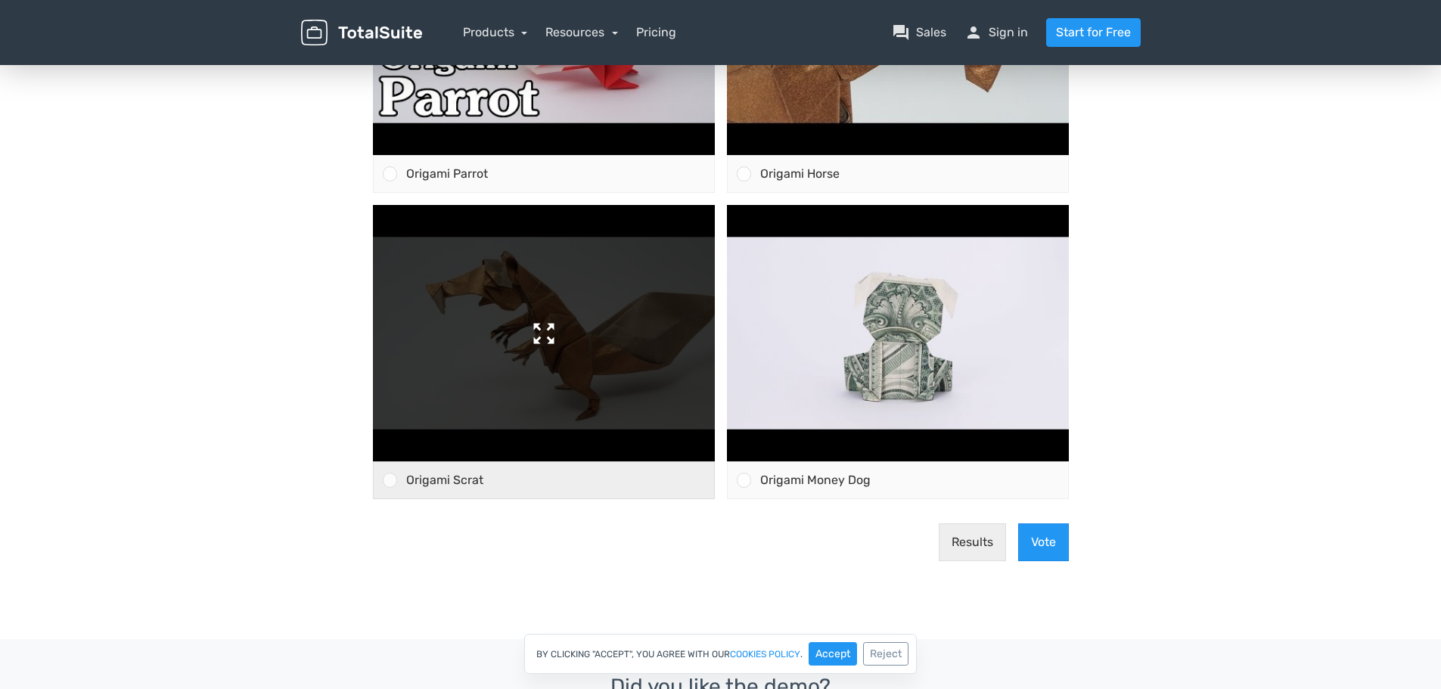
click at [477, 379] on img at bounding box center [544, 333] width 342 height 256
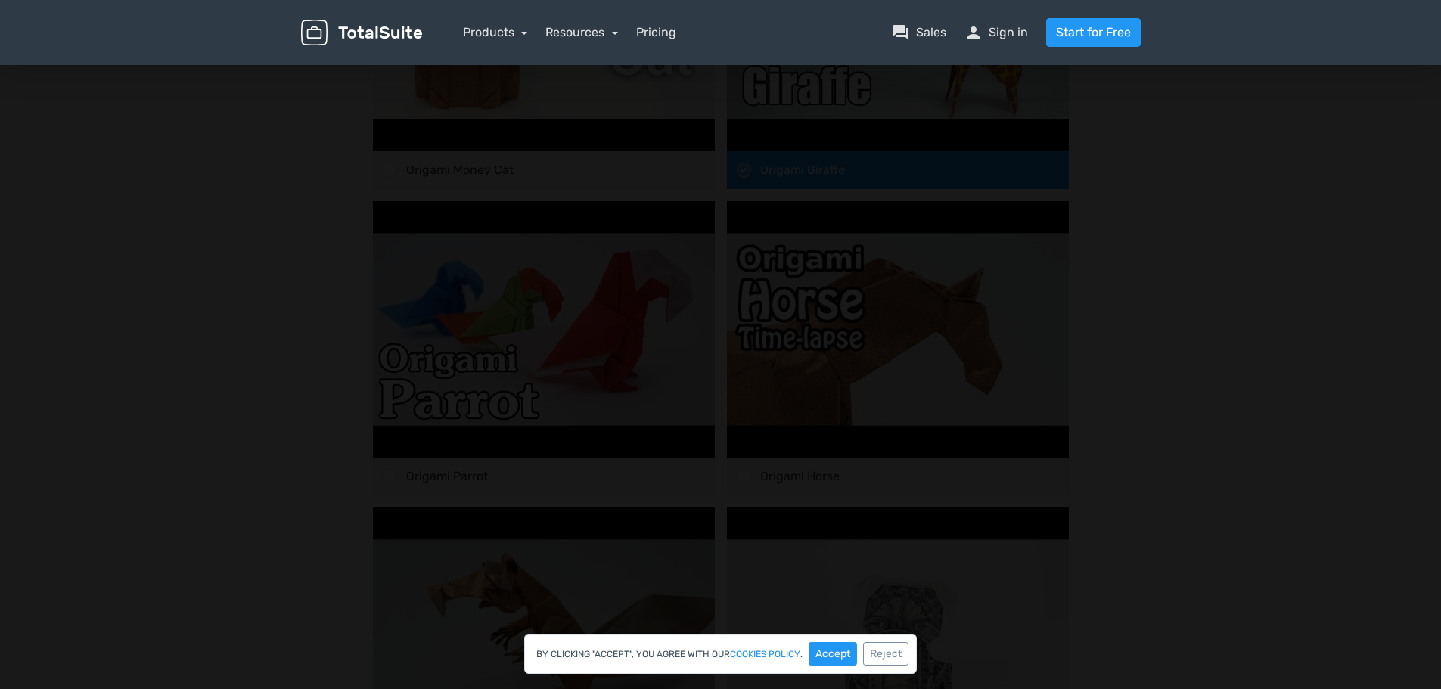
click at [1372, 126] on div at bounding box center [720, 385] width 1441 height 1102
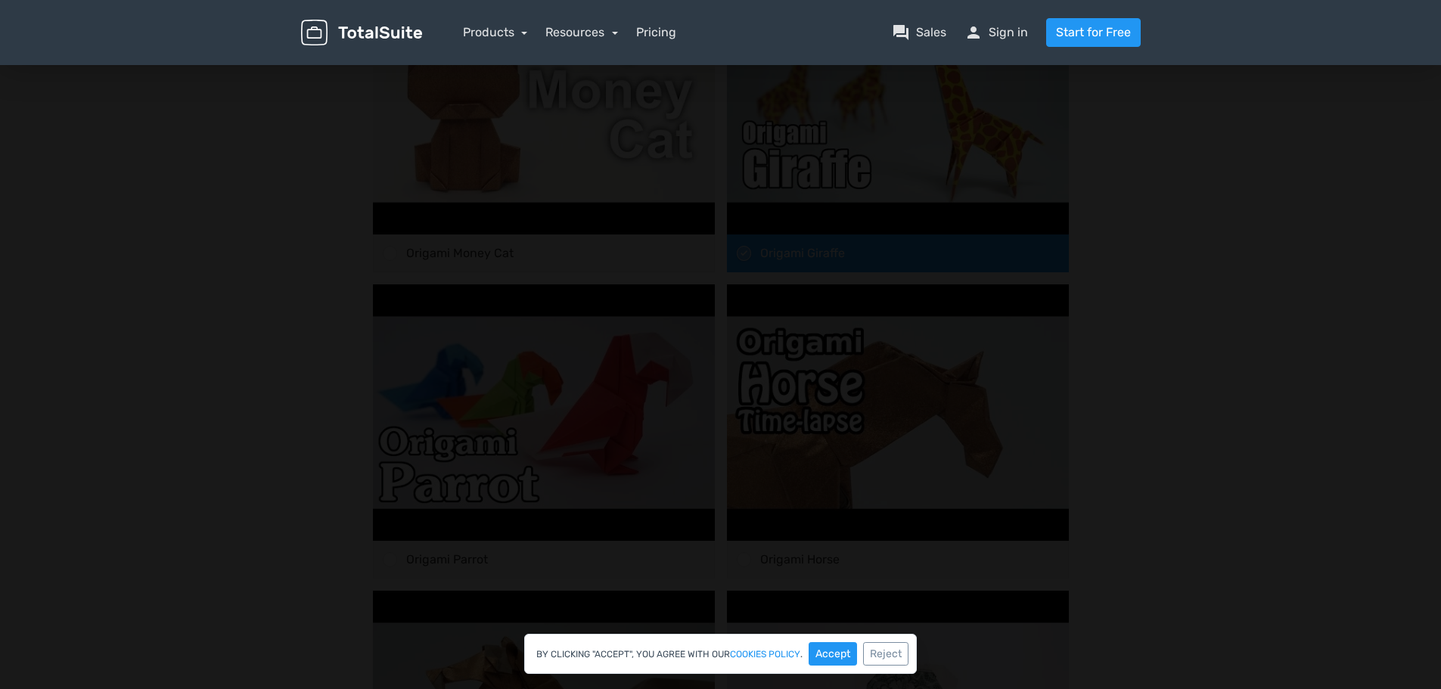
scroll to position [120, 0]
